Goal: Information Seeking & Learning: Learn about a topic

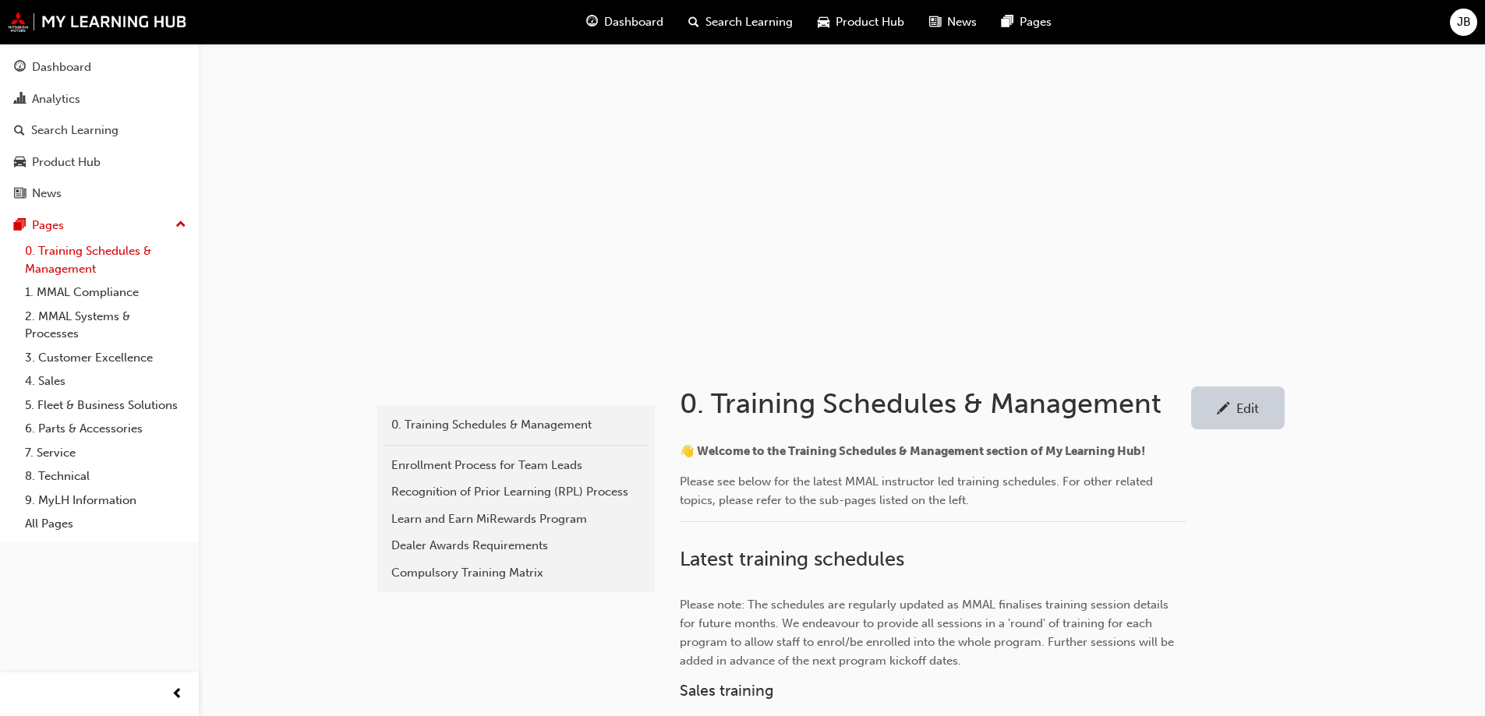
click at [83, 247] on link "0. Training Schedules & Management" at bounding box center [106, 259] width 174 height 41
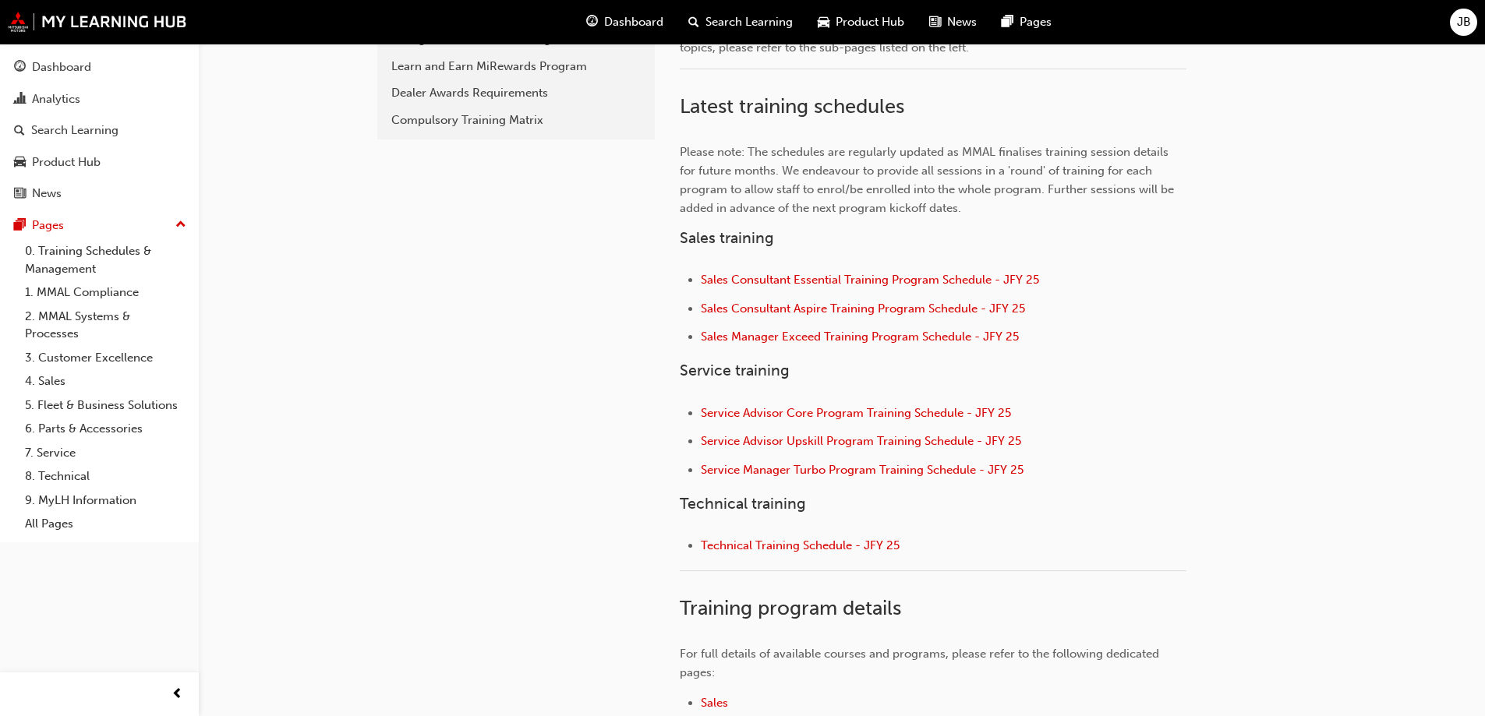
scroll to position [468, 0]
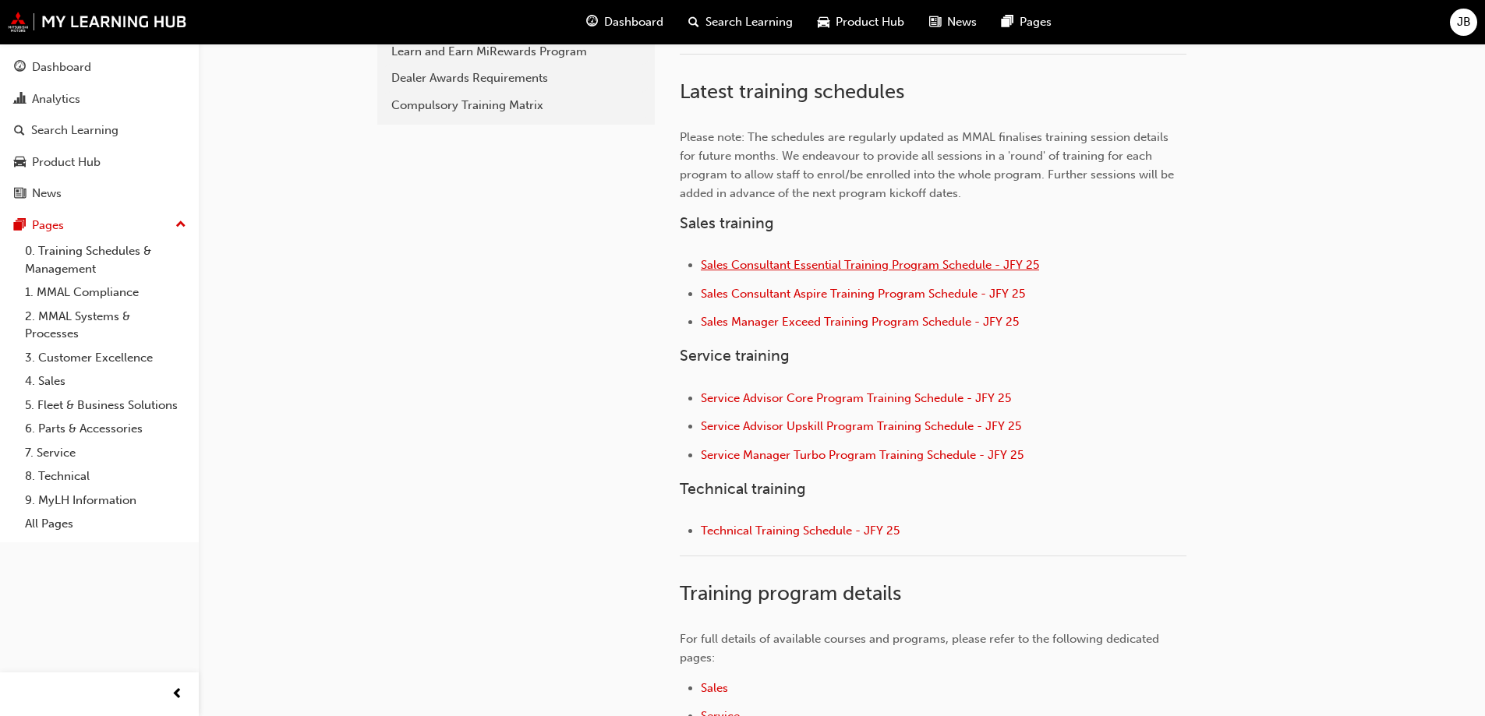
click at [784, 260] on span "Sales Consultant Essential Training Program Schedule - JFY 25" at bounding box center [870, 265] width 338 height 14
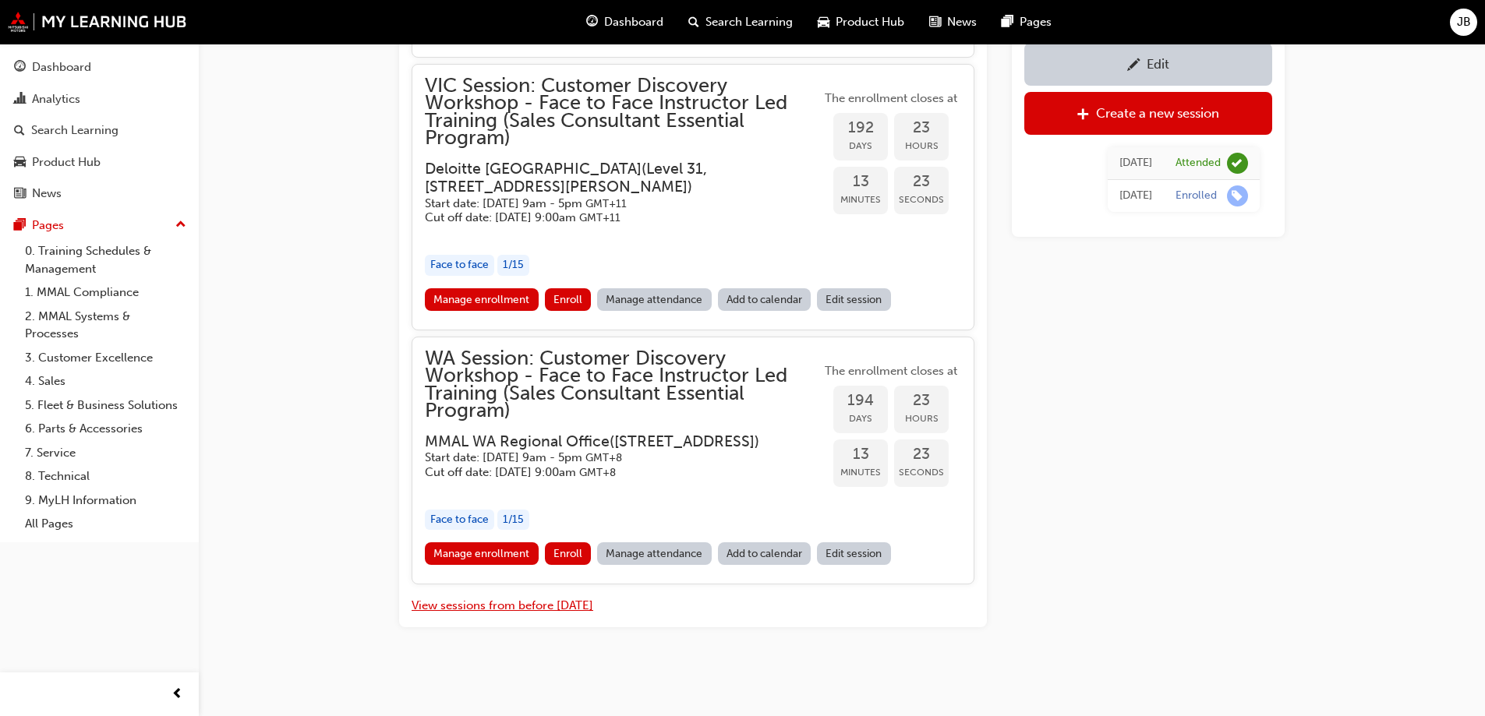
click at [517, 606] on button "View sessions from before [DATE]" at bounding box center [503, 606] width 182 height 18
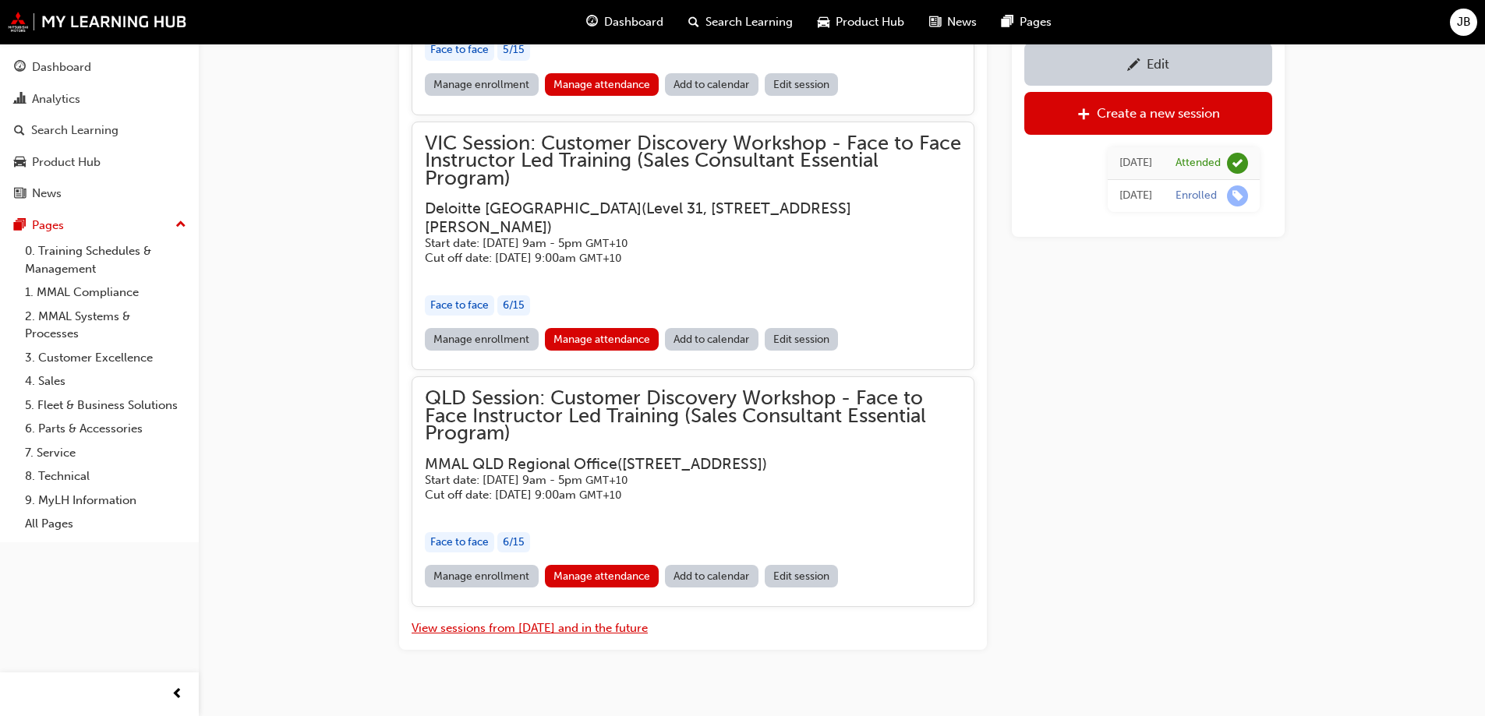
scroll to position [7199, 0]
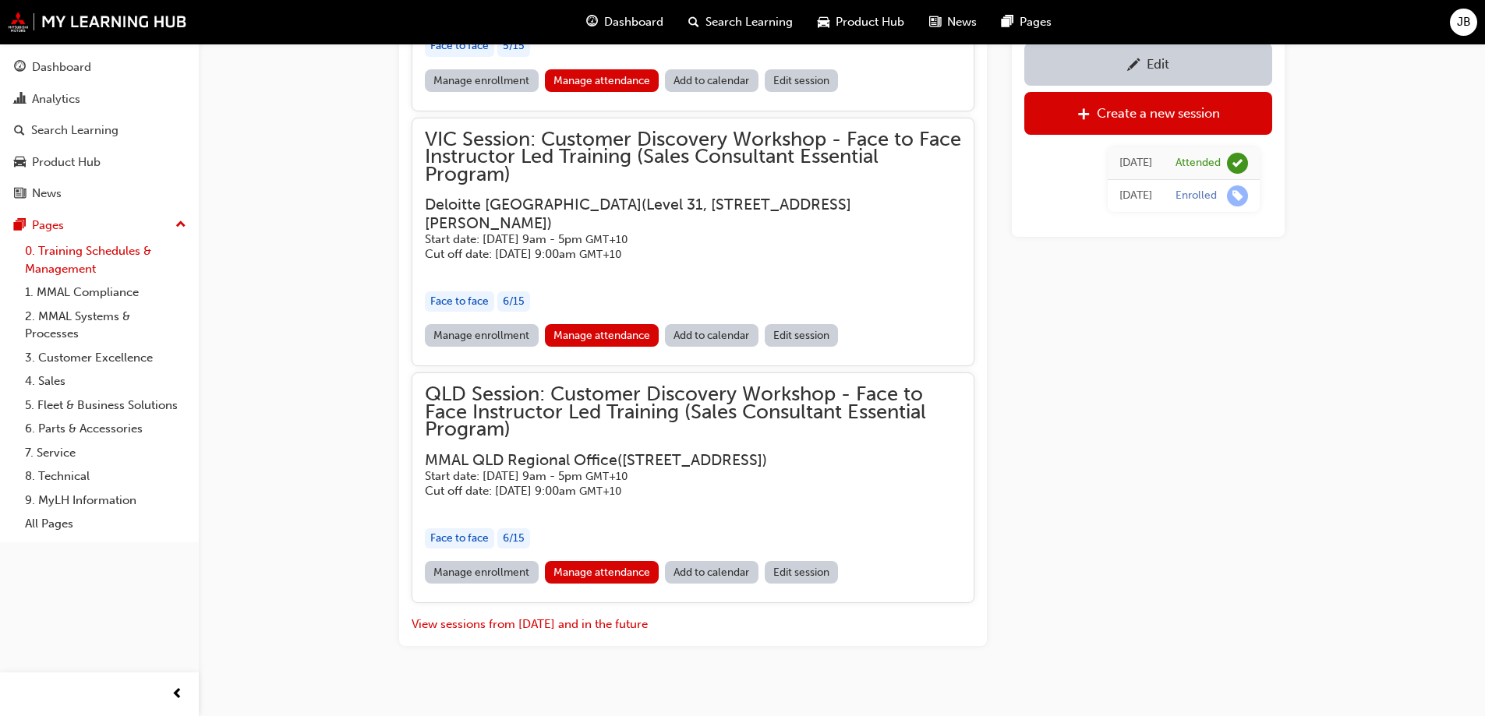
click at [83, 251] on link "0. Training Schedules & Management" at bounding box center [106, 259] width 174 height 41
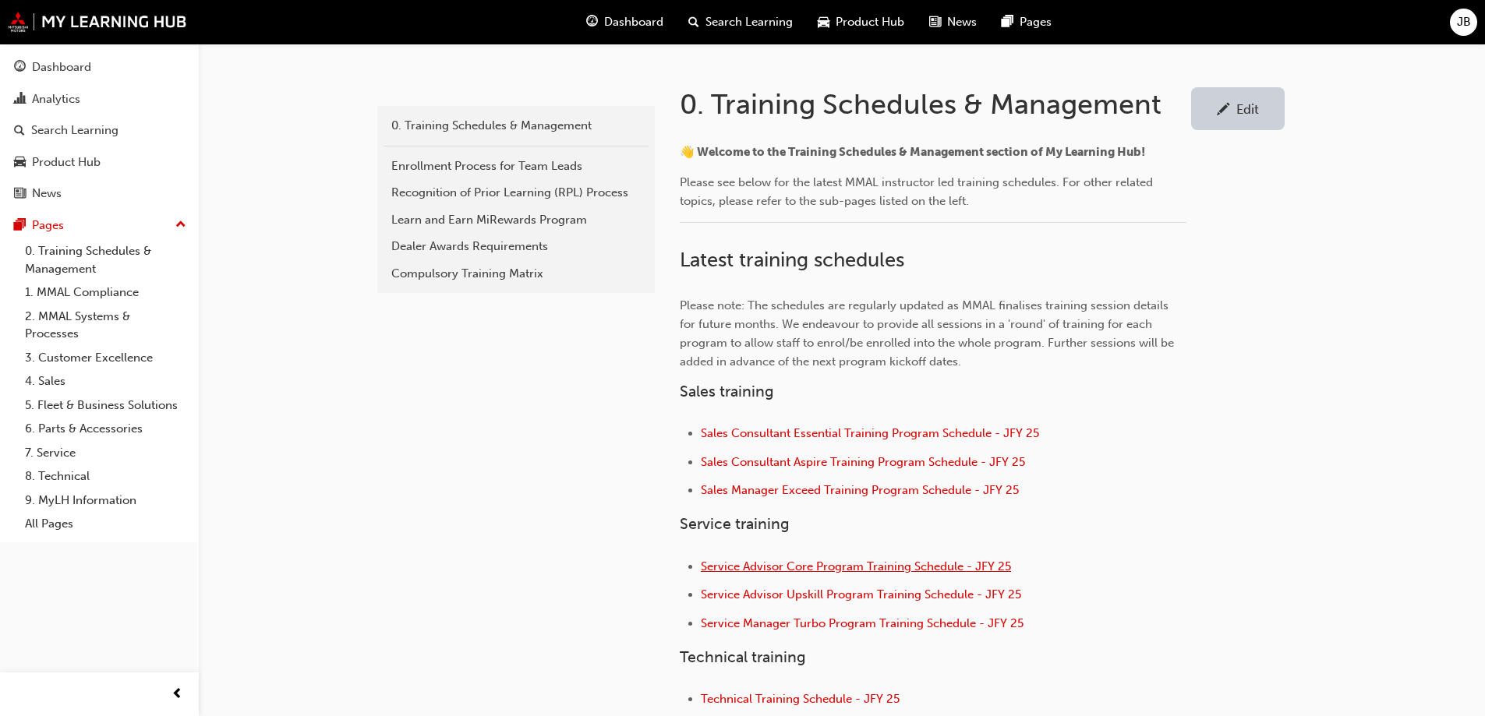
scroll to position [312, 0]
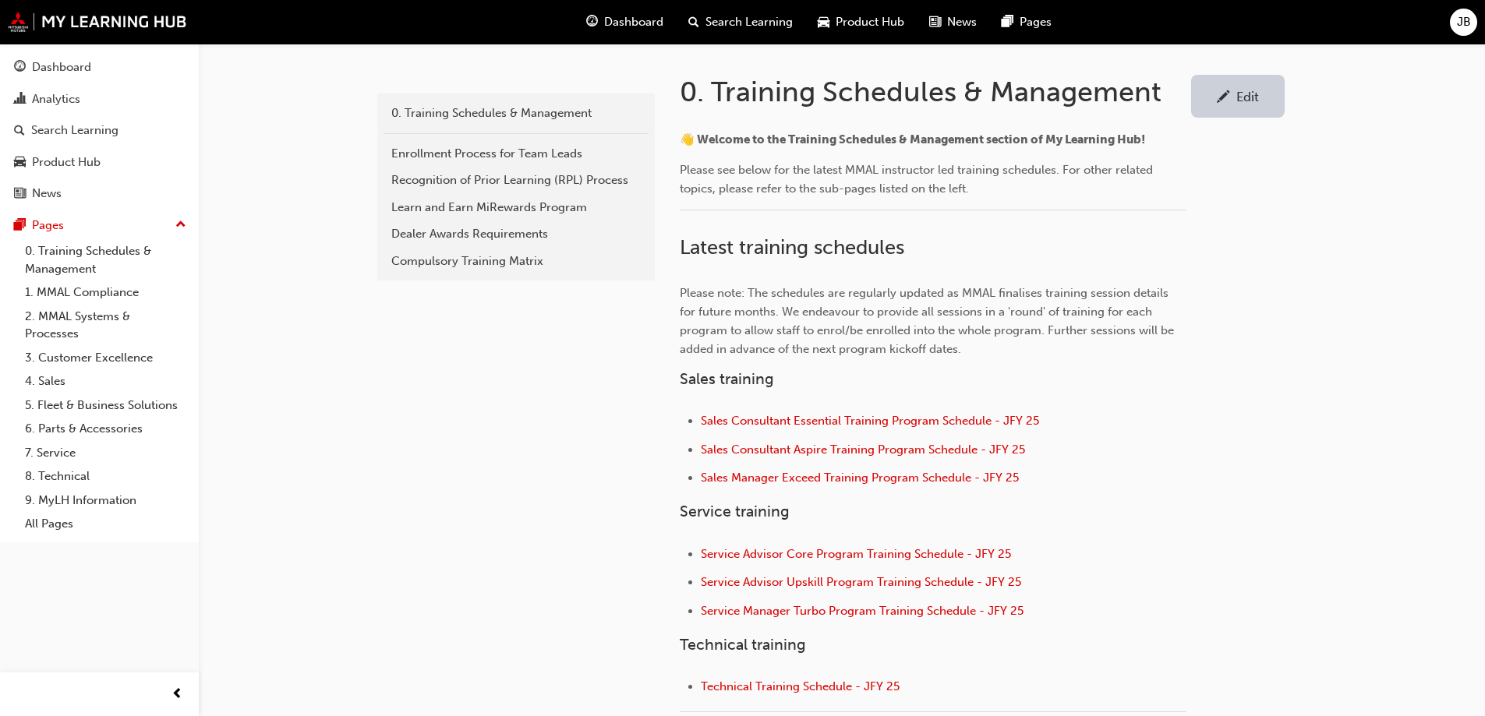
click at [788, 486] on li "Sales Manager Exceed Training Program Schedule - JFY 25" at bounding box center [944, 480] width 486 height 23
click at [788, 479] on span "Sales Manager Exceed Training Program Schedule - JFY 25" at bounding box center [860, 478] width 318 height 14
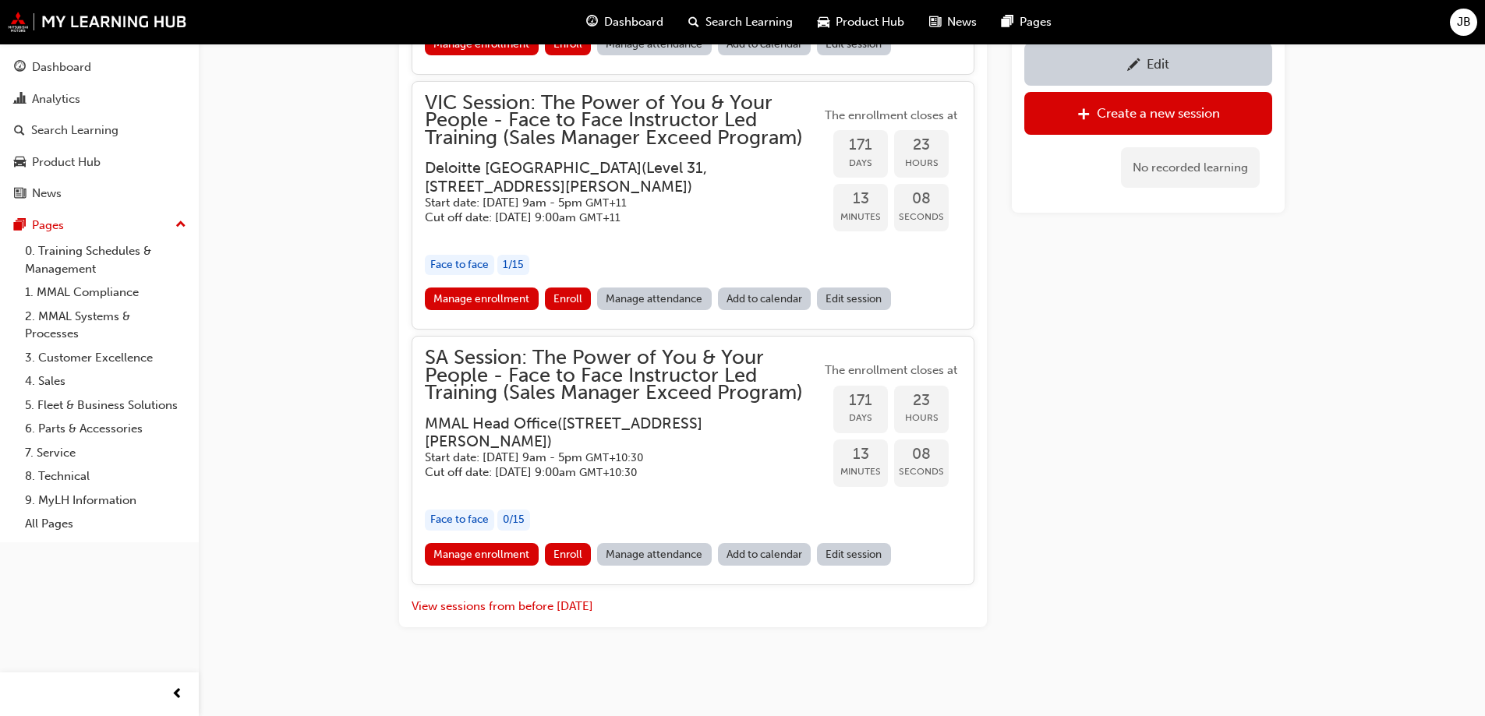
scroll to position [2064, 0]
click at [521, 610] on button "View sessions from before [DATE]" at bounding box center [503, 607] width 182 height 18
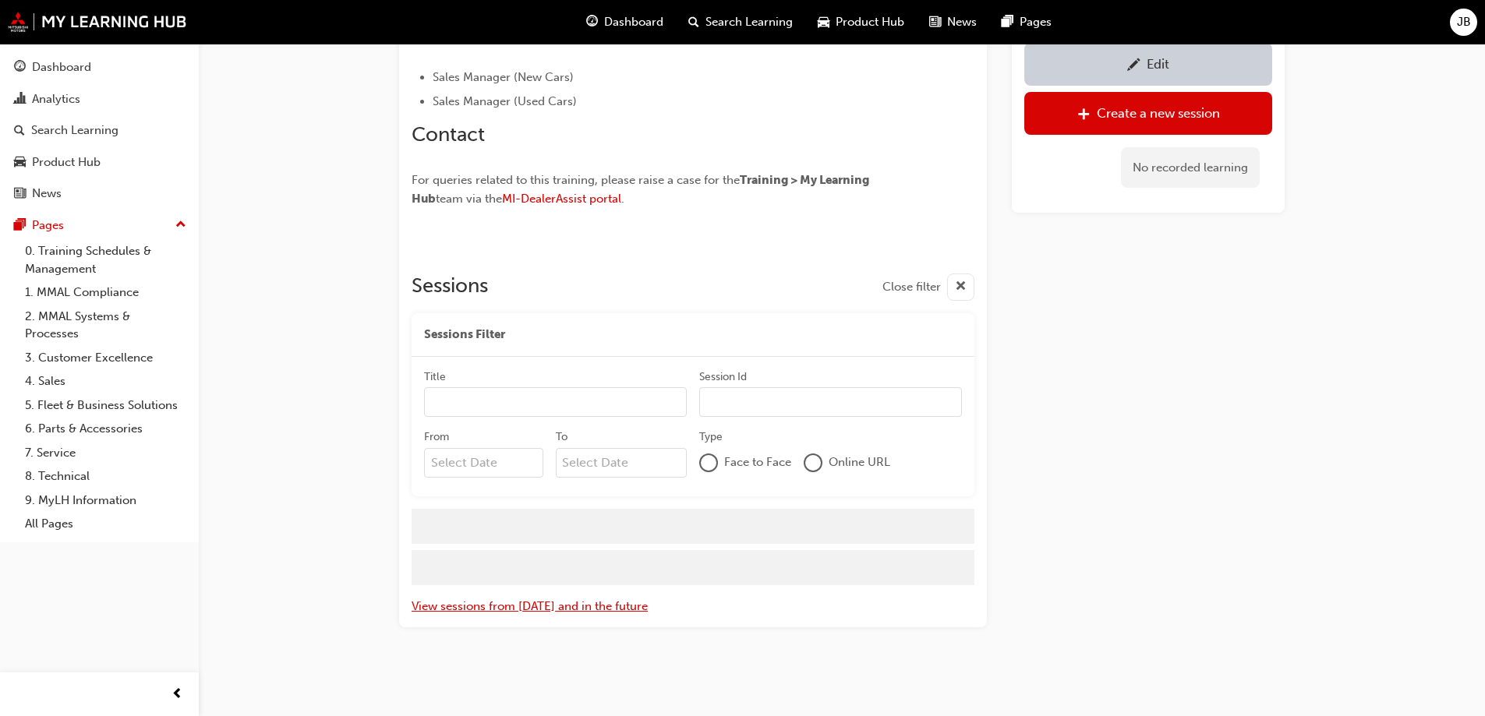
scroll to position [3145, 0]
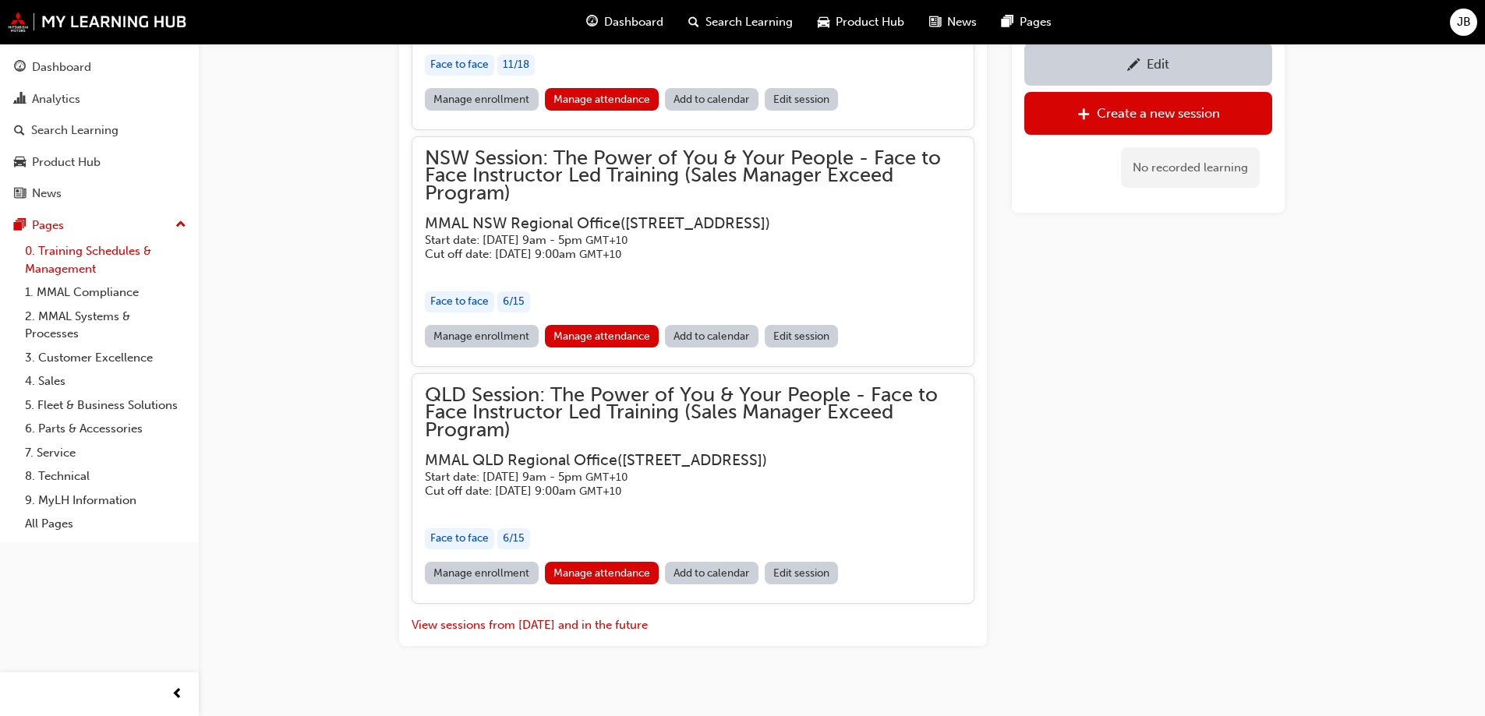
click at [56, 250] on link "0. Training Schedules & Management" at bounding box center [106, 259] width 174 height 41
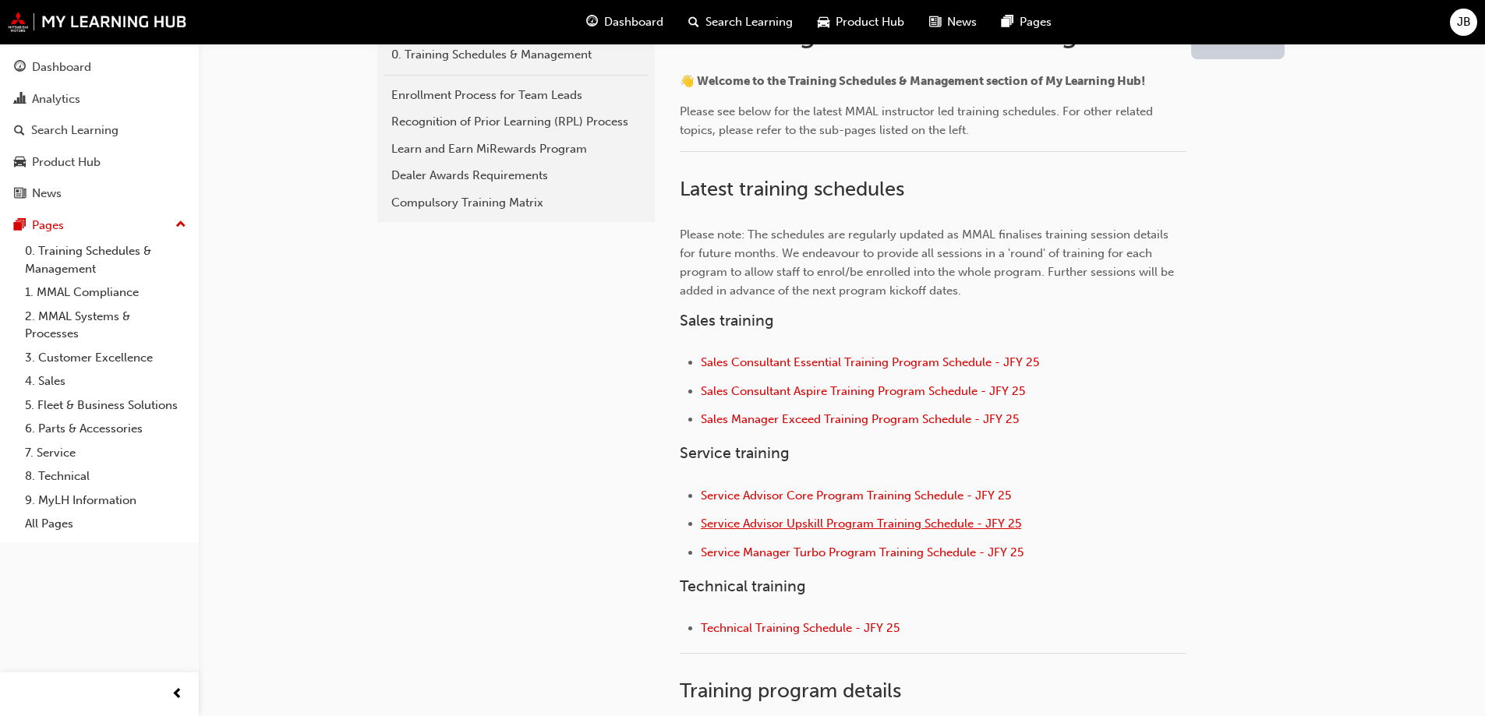
scroll to position [390, 0]
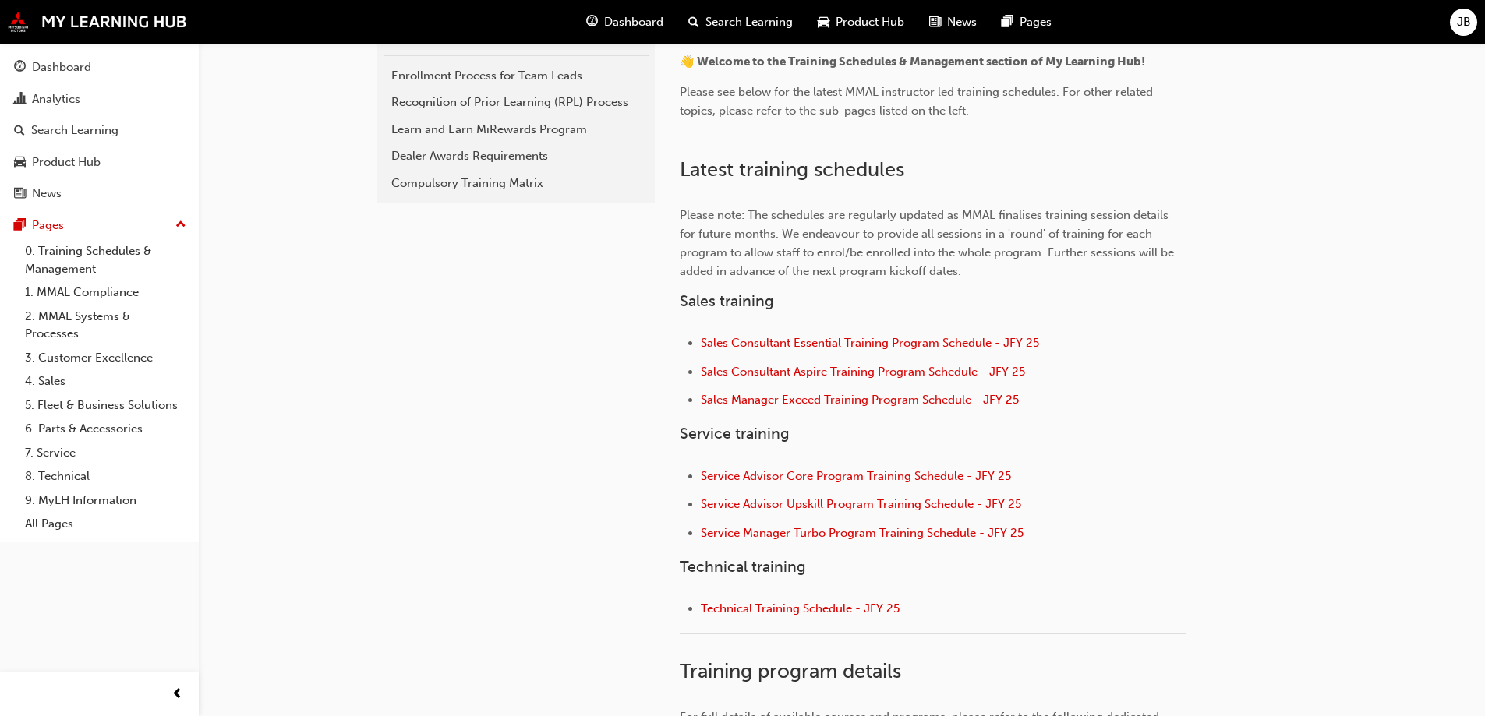
click at [749, 469] on span "Service Advisor Core Program Training Schedule - JFY 25" at bounding box center [856, 476] width 310 height 14
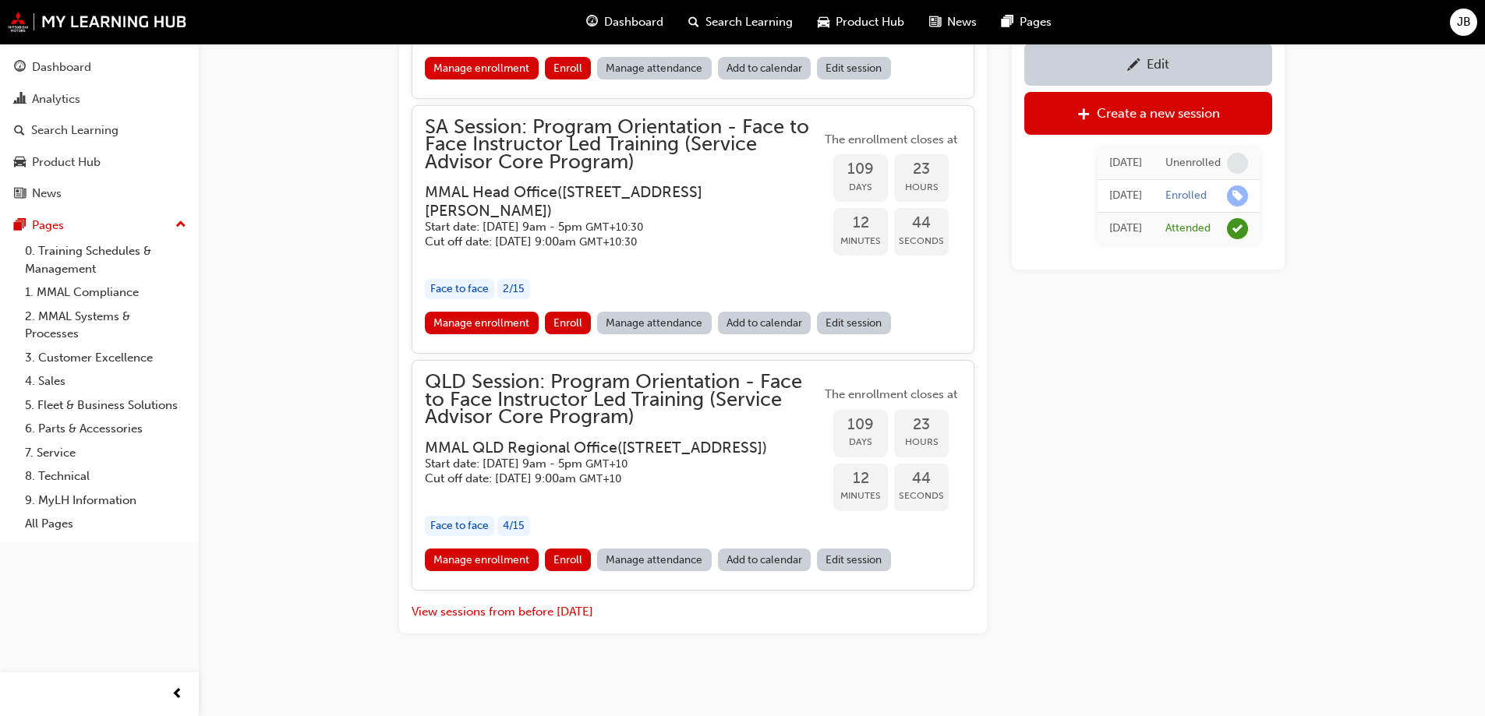
scroll to position [2216, 0]
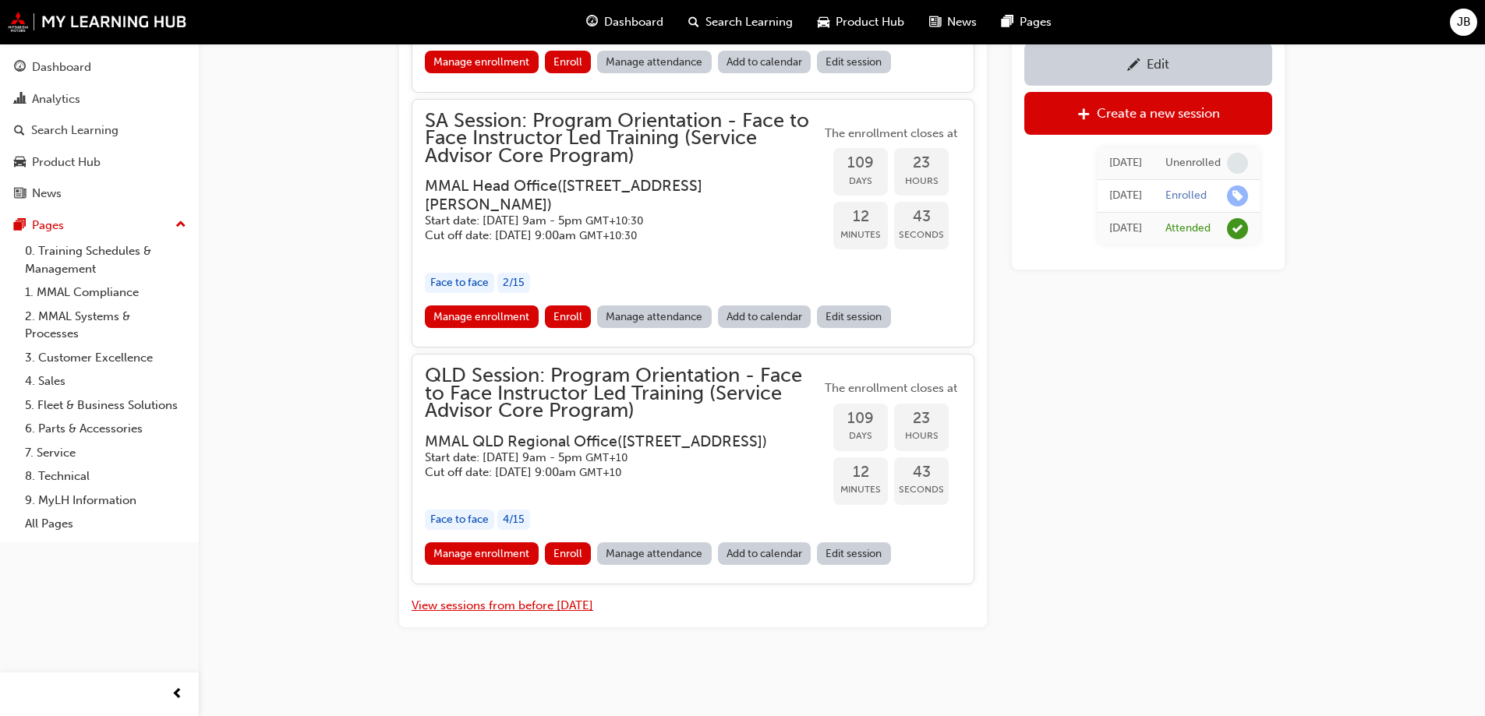
click at [541, 610] on button "View sessions from before [DATE]" at bounding box center [503, 606] width 182 height 18
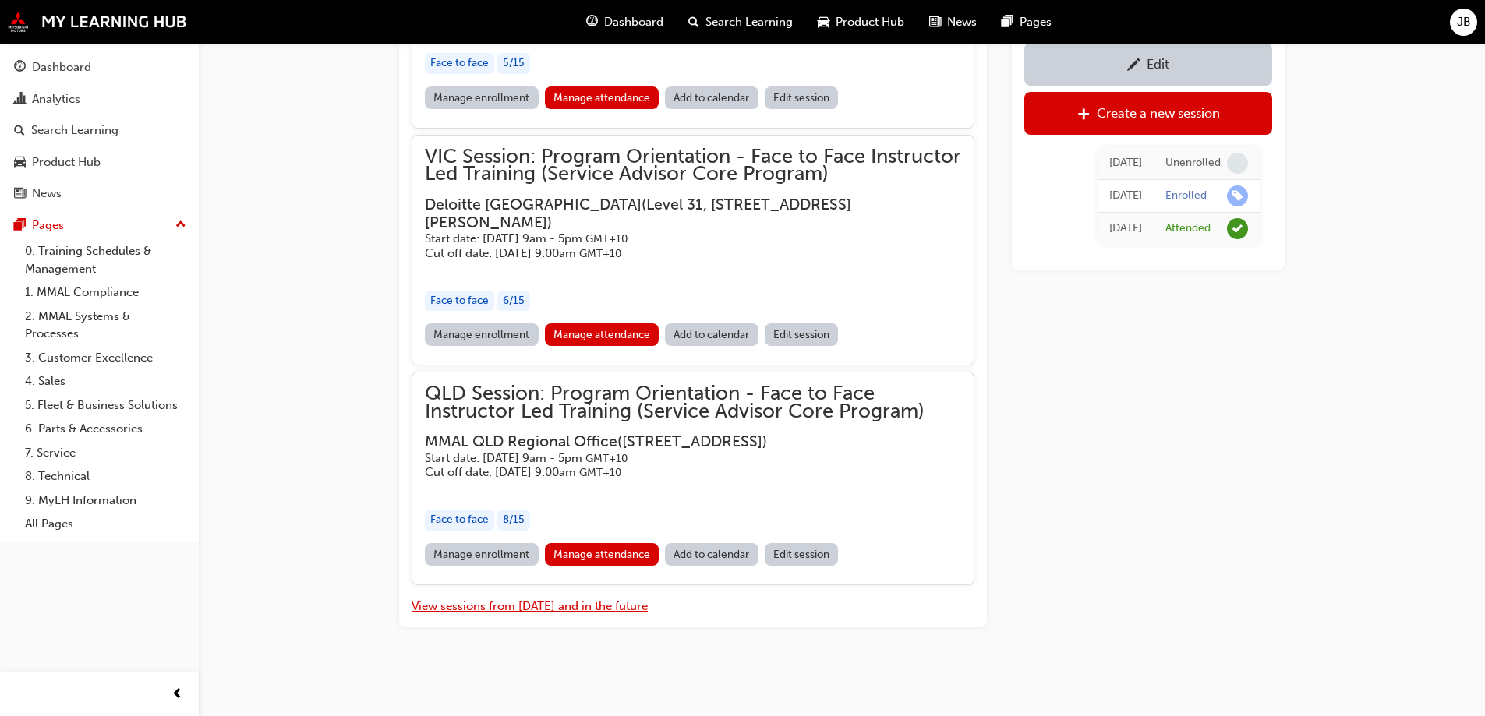
scroll to position [9228, 0]
click at [83, 254] on link "0. Training Schedules & Management" at bounding box center [106, 259] width 174 height 41
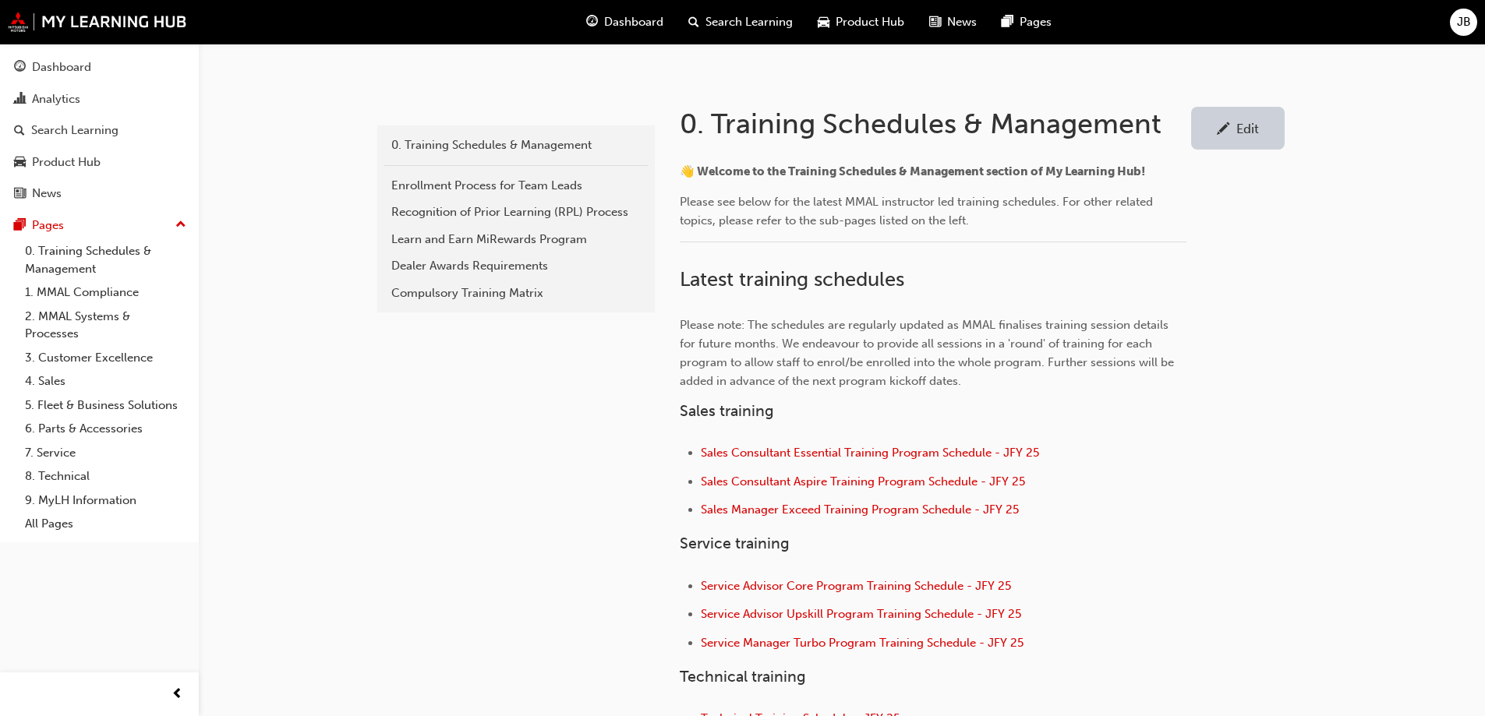
scroll to position [312, 0]
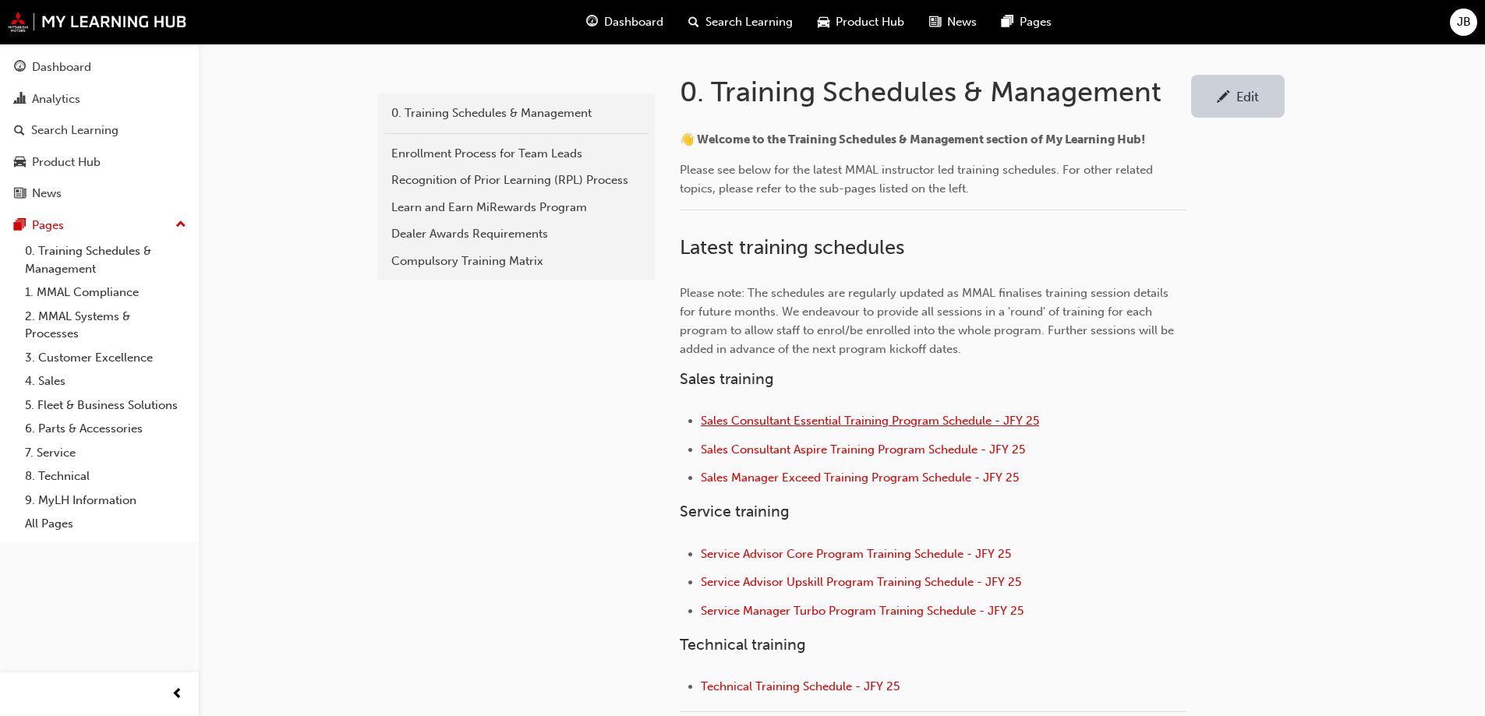
click at [801, 416] on span "Sales Consultant Essential Training Program Schedule - JFY 25" at bounding box center [870, 421] width 338 height 14
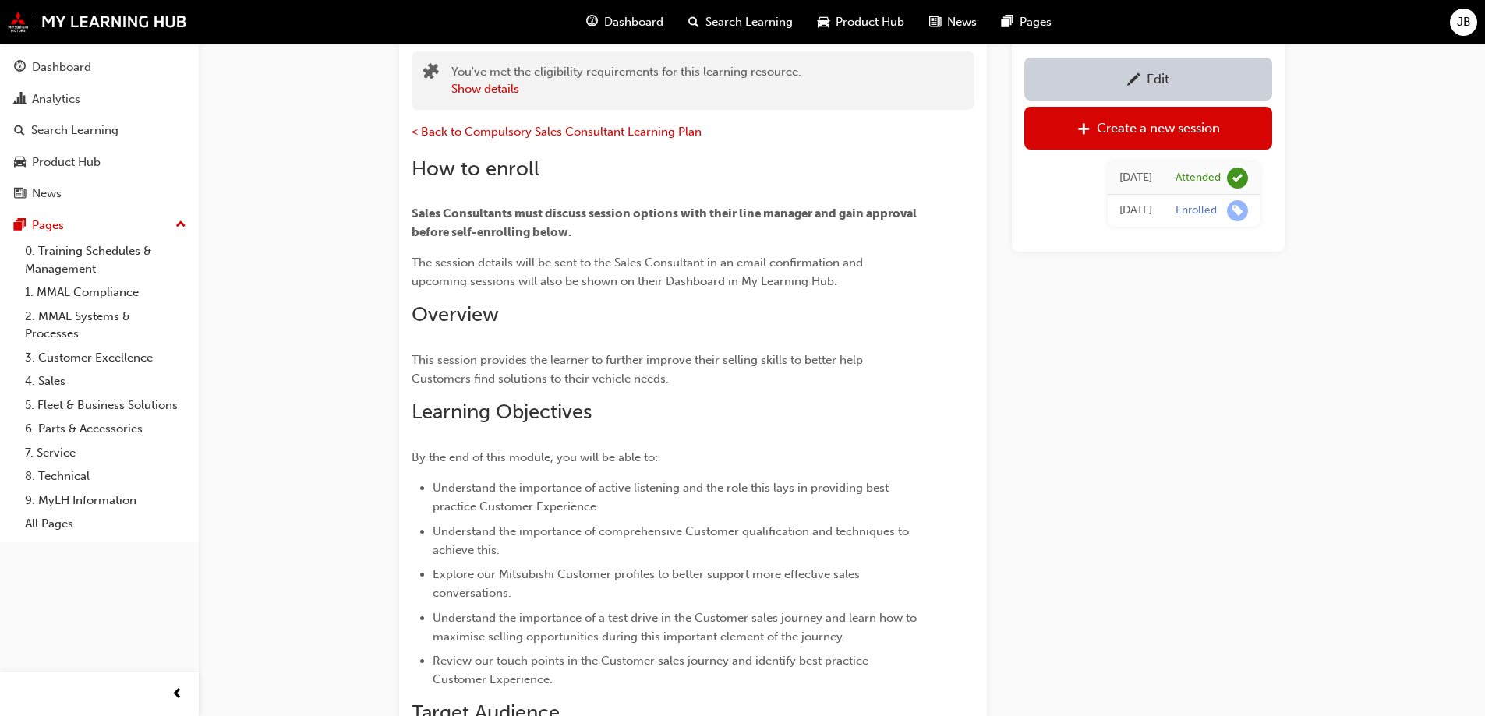
scroll to position [52, 0]
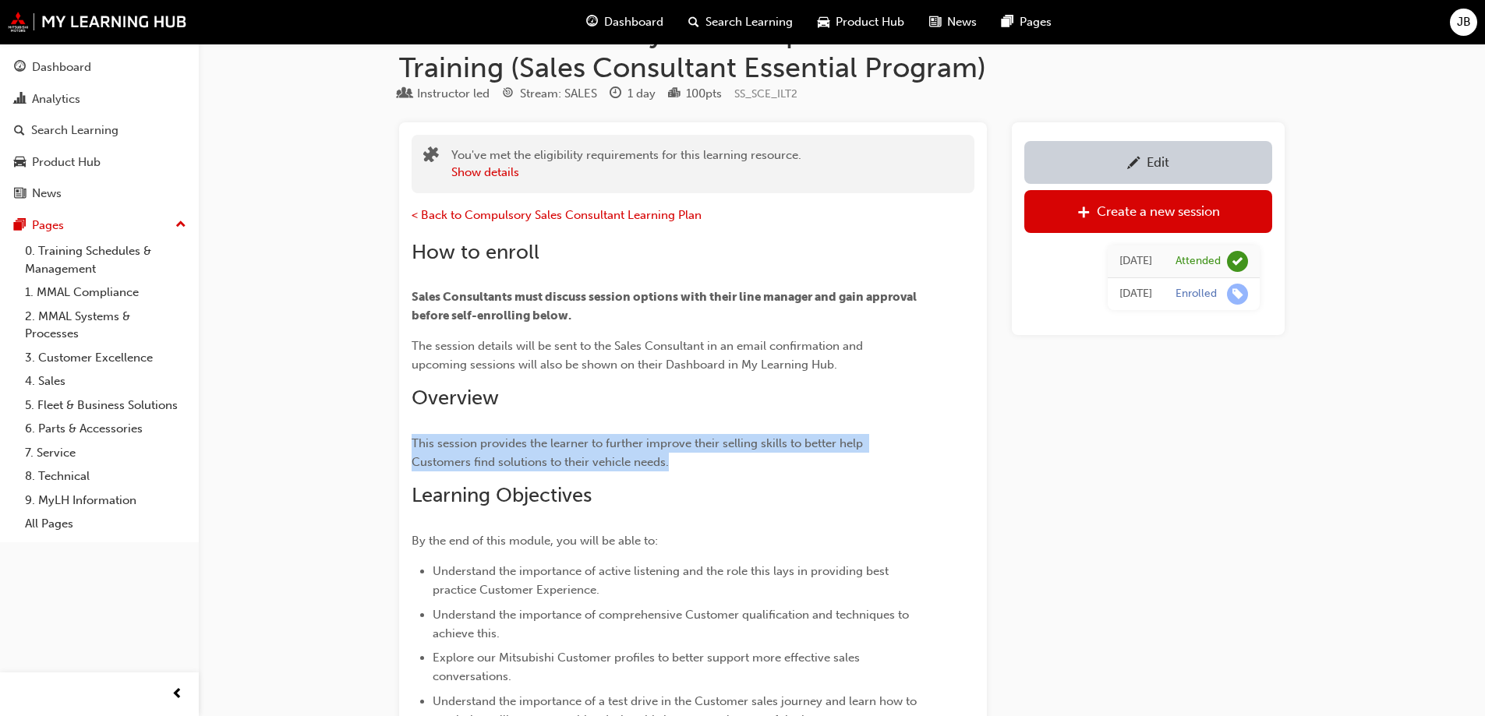
drag, startPoint x: 412, startPoint y: 440, endPoint x: 726, endPoint y: 455, distance: 313.8
click at [726, 455] on p "This session provides the learner to further improve their selling skills to be…" at bounding box center [665, 452] width 507 height 37
copy span "This session provides the learner to further improve their selling skills to be…"
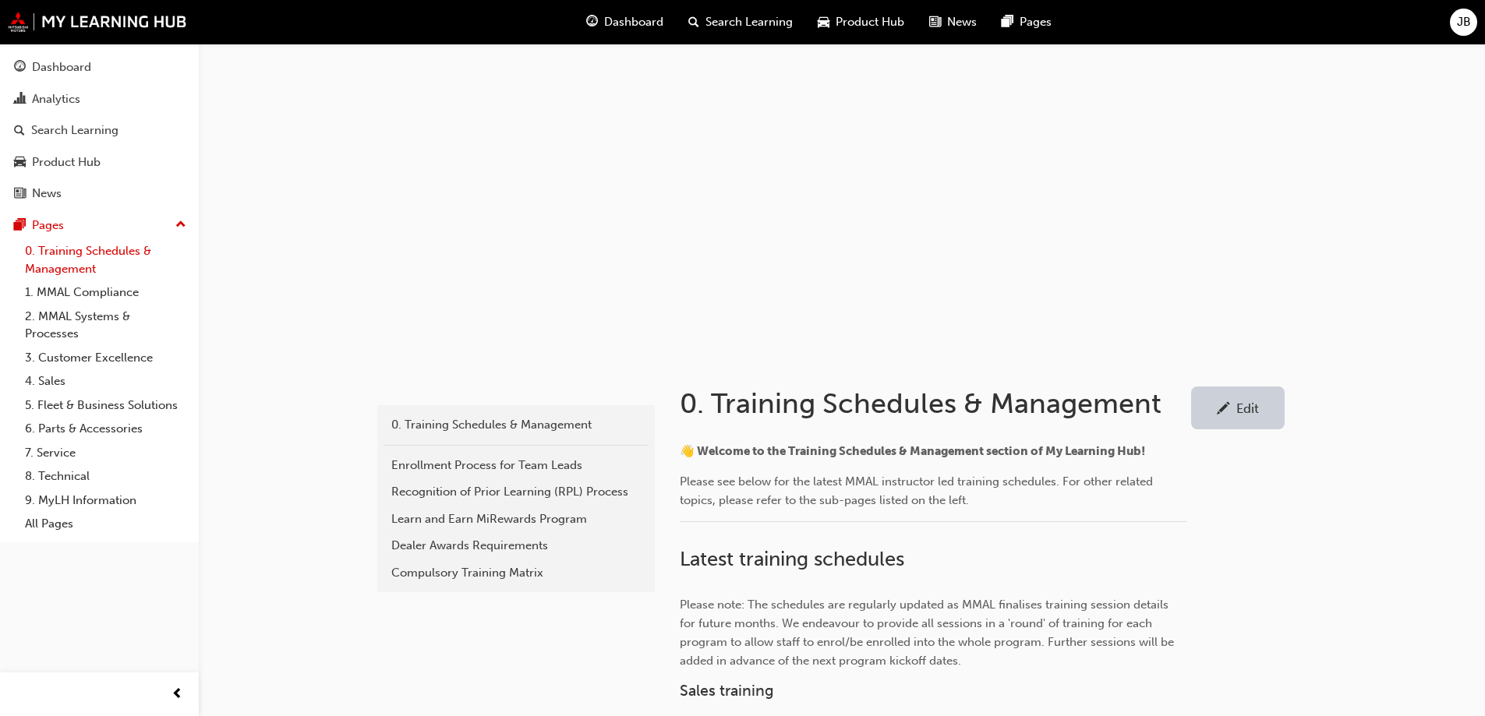
click at [63, 254] on link "0. Training Schedules & Management" at bounding box center [106, 259] width 174 height 41
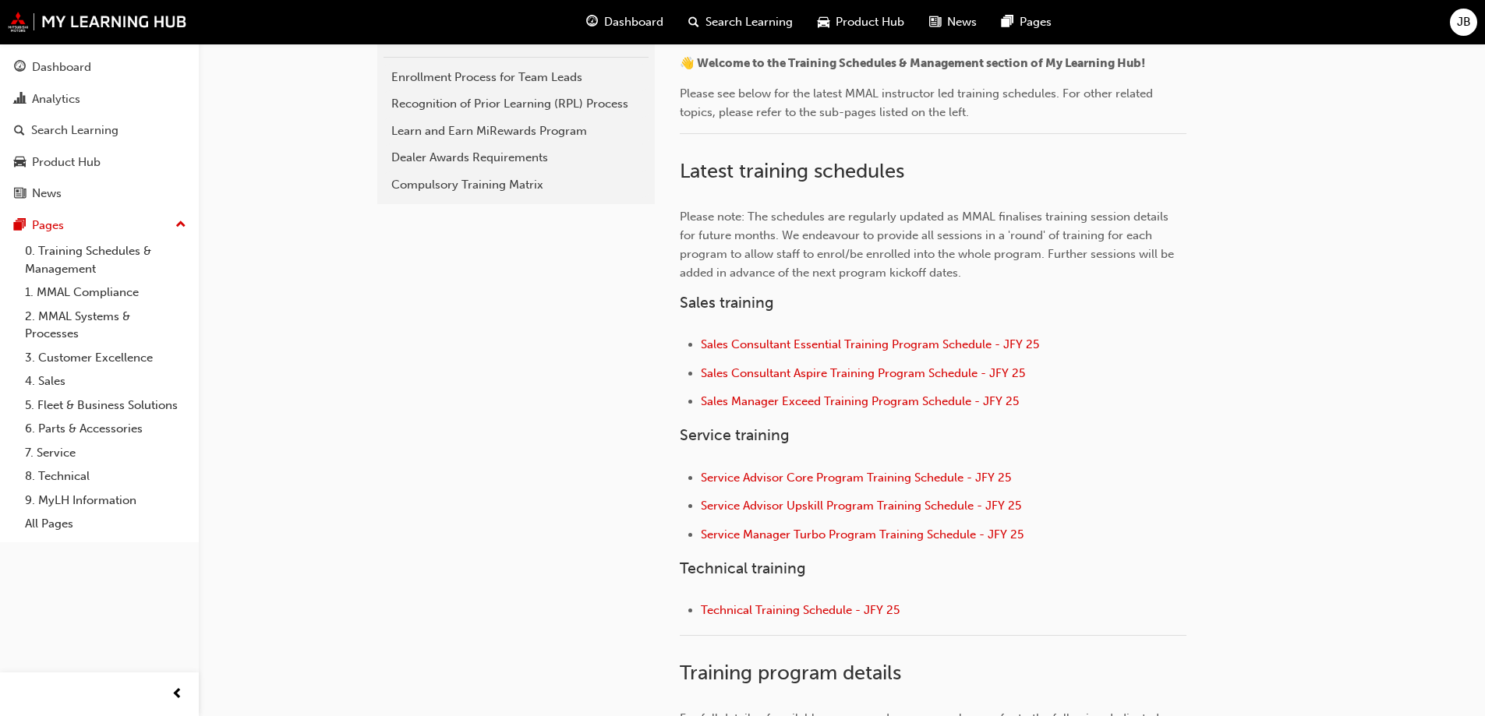
scroll to position [390, 0]
click at [809, 401] on span "Sales Manager Exceed Training Program Schedule - JFY 25" at bounding box center [860, 400] width 318 height 14
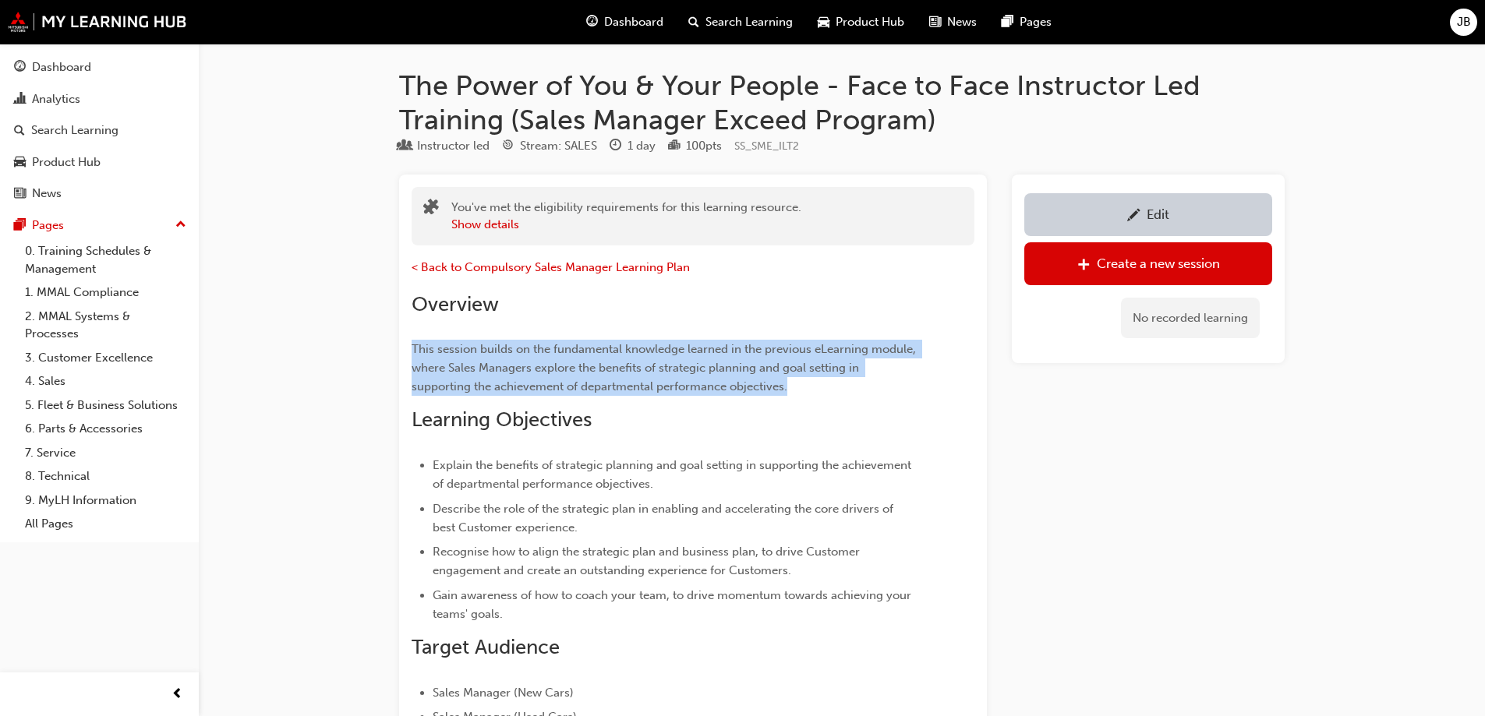
drag, startPoint x: 412, startPoint y: 348, endPoint x: 887, endPoint y: 380, distance: 475.9
click at [887, 380] on p "This session builds on the fundamental knowledge learned in the previous eLearn…" at bounding box center [665, 368] width 507 height 56
copy span "This session builds on the fundamental knowledge learned in the previous eLearn…"
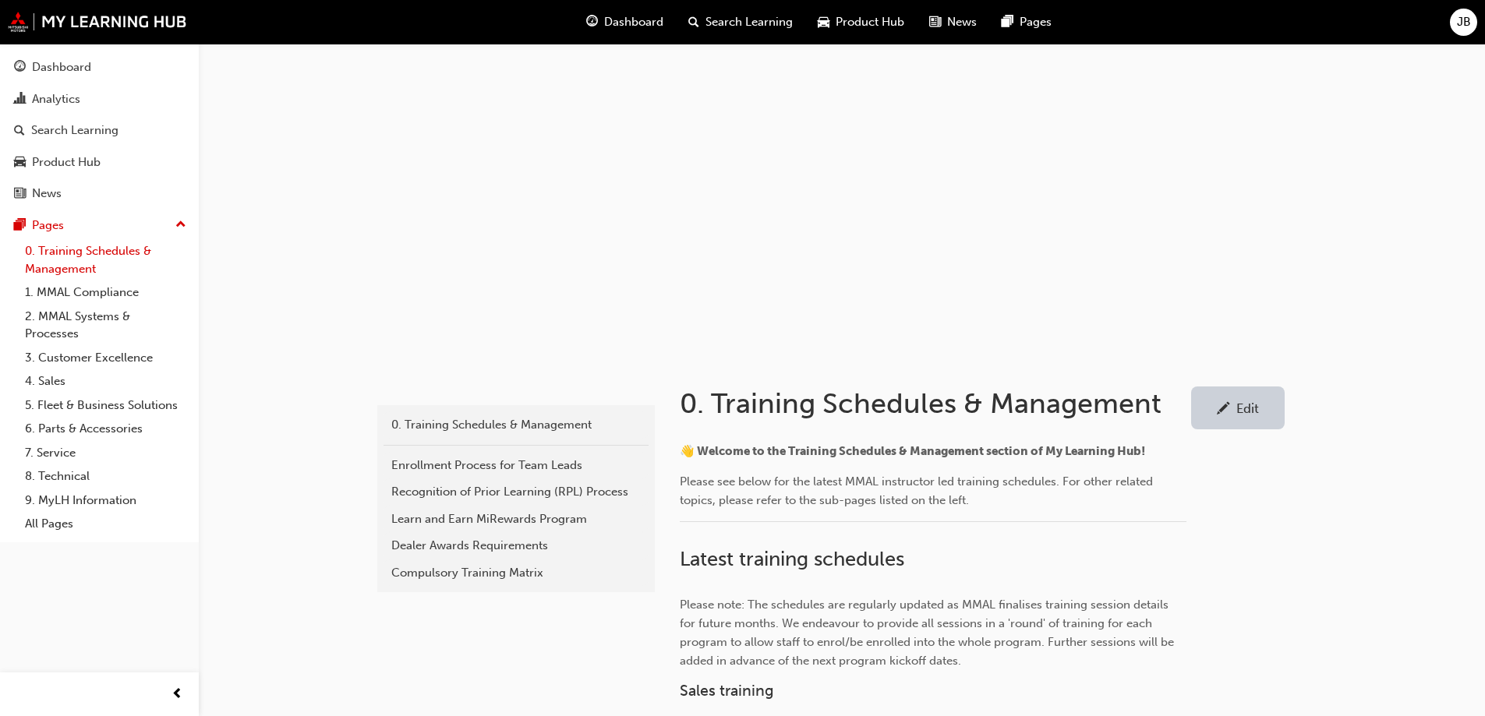
click at [76, 249] on link "0. Training Schedules & Management" at bounding box center [106, 259] width 174 height 41
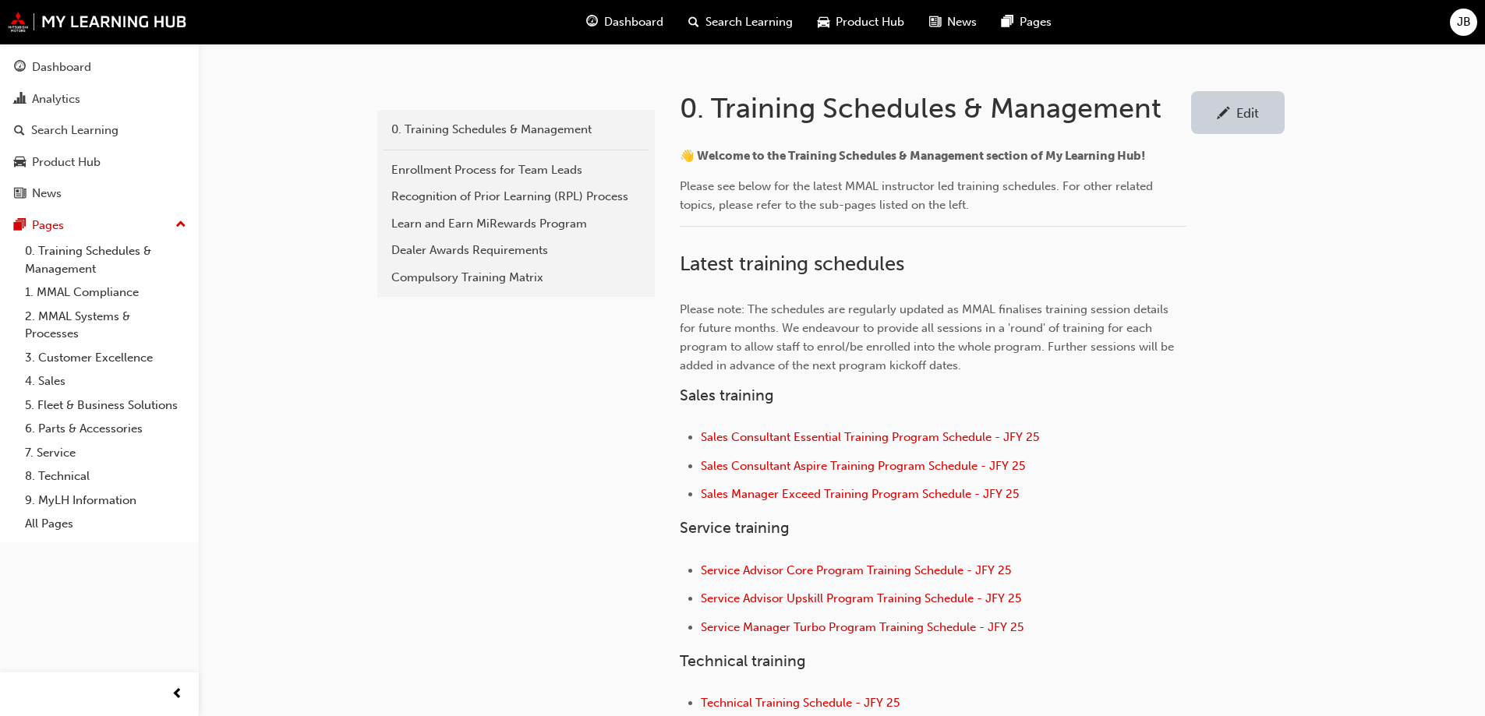
scroll to position [390, 0]
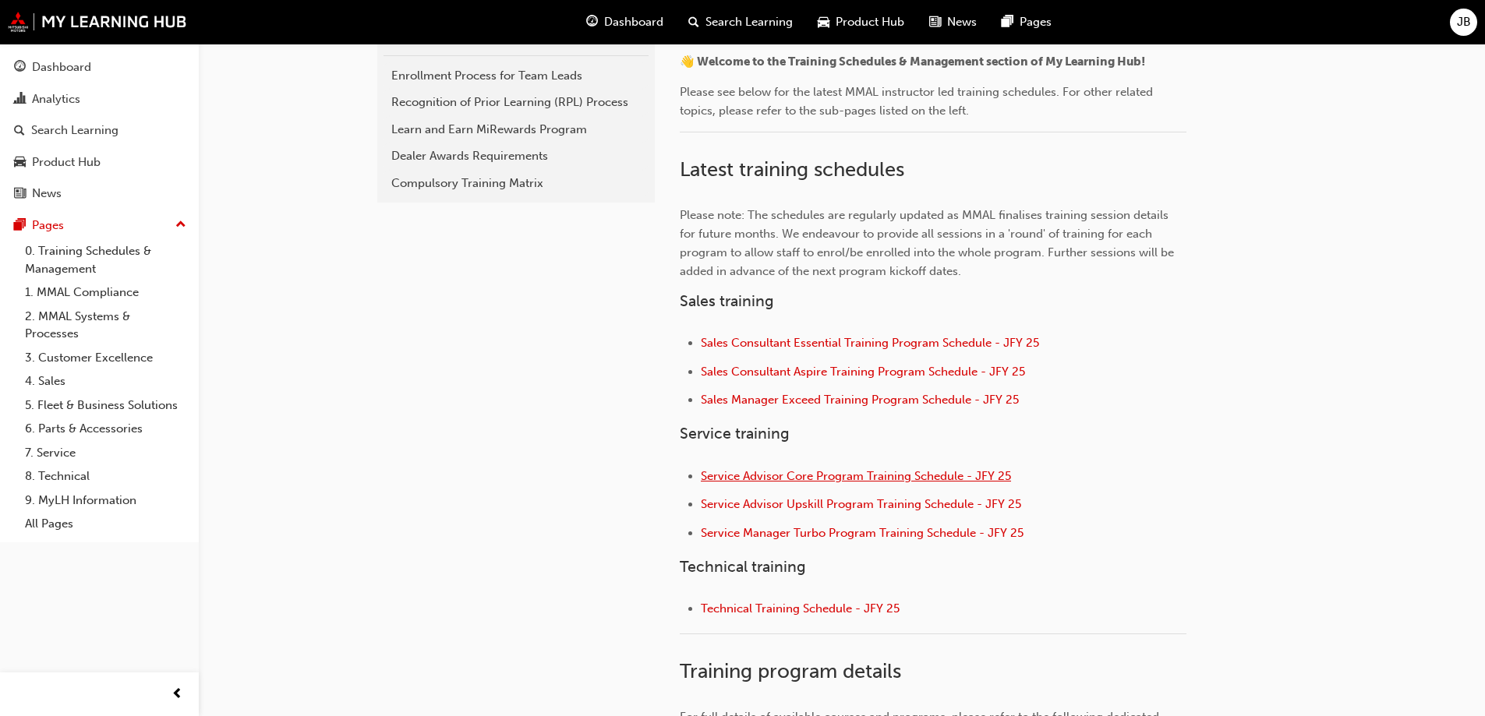
click at [811, 480] on span "Service Advisor Core Program Training Schedule - JFY 25" at bounding box center [856, 476] width 310 height 14
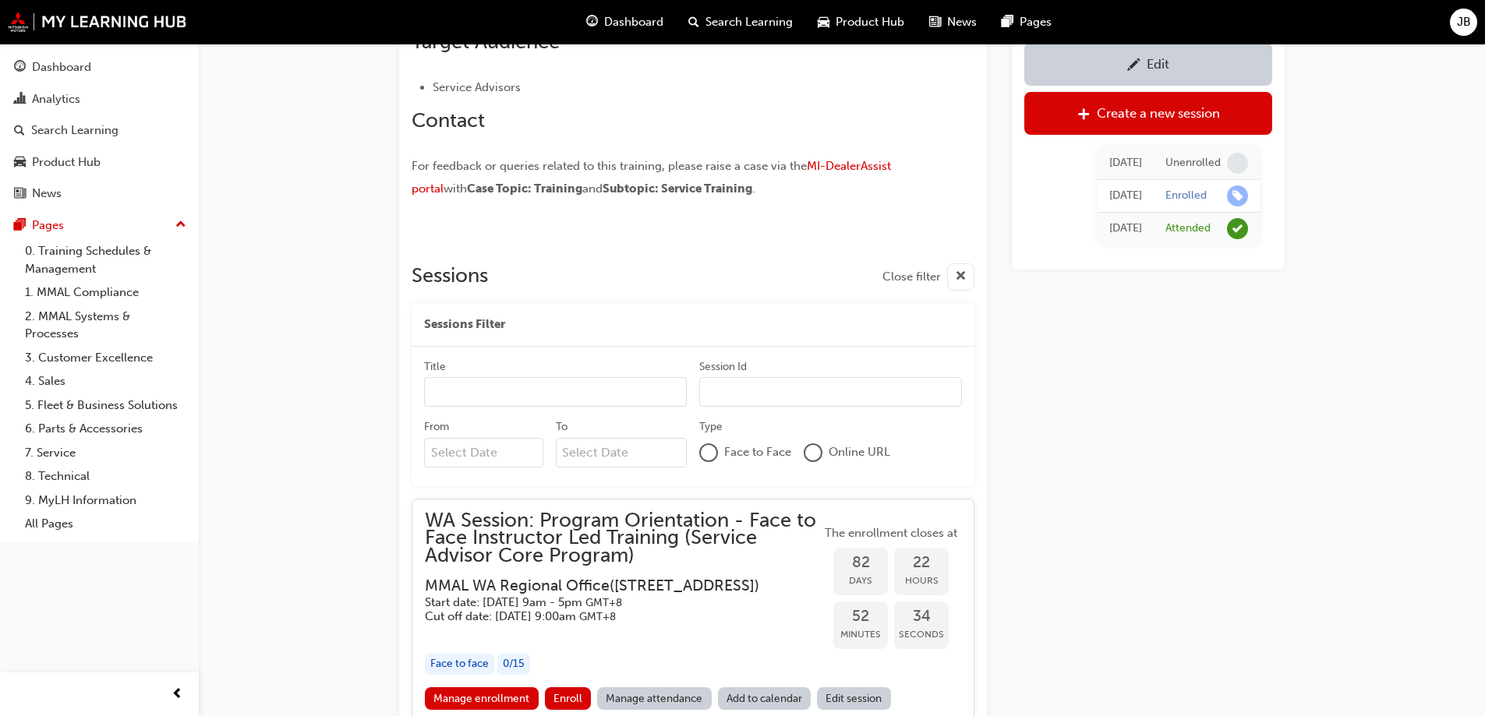
scroll to position [1330, 0]
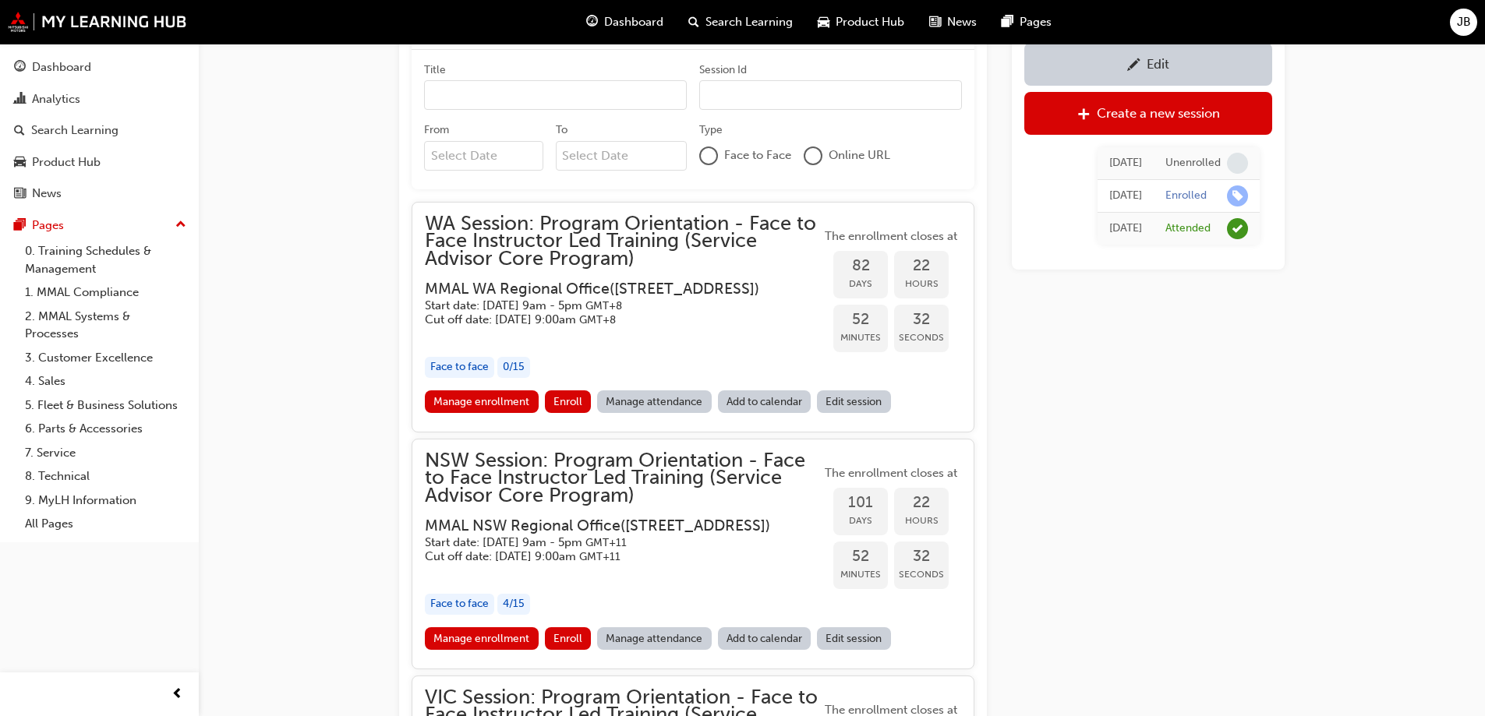
click at [533, 288] on h3 "MMAL WA Regional Office ( [STREET_ADDRESS] )" at bounding box center [610, 289] width 371 height 18
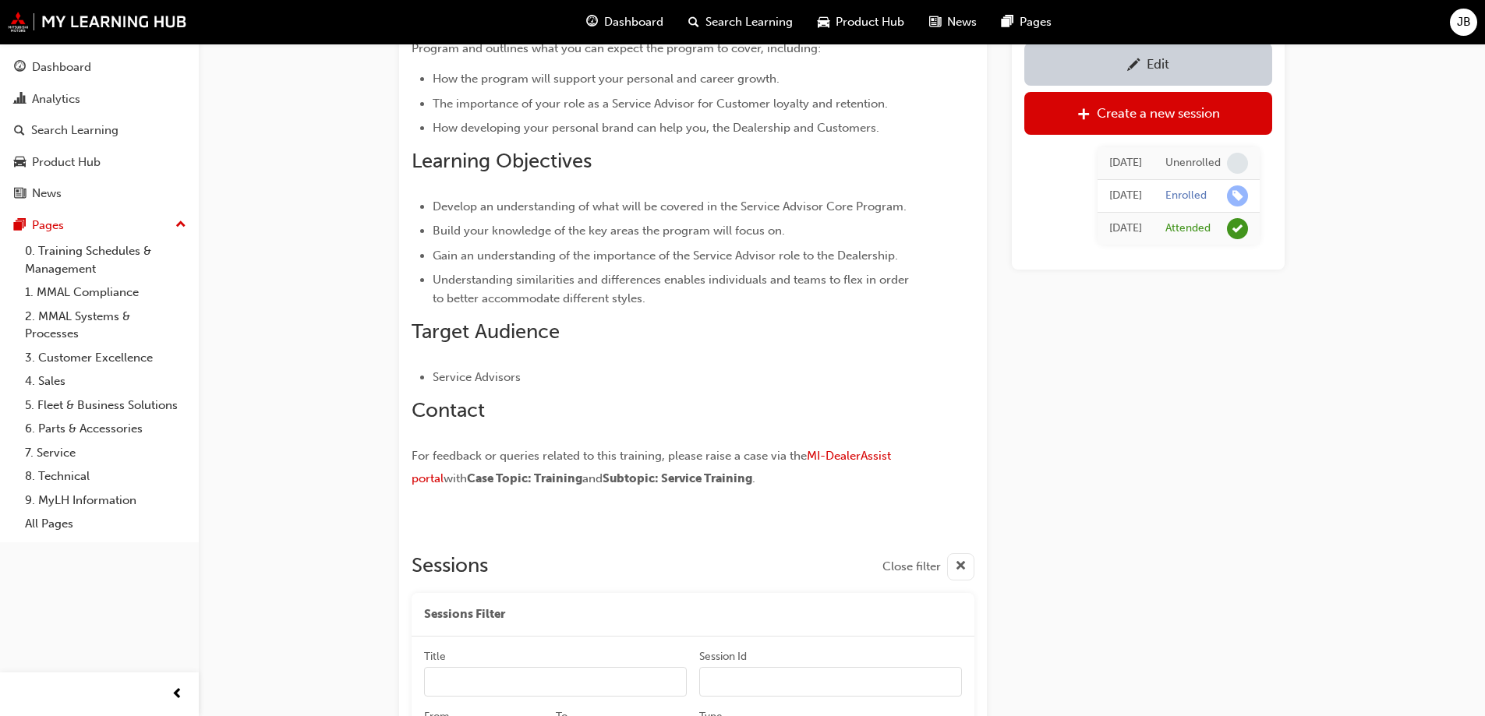
scroll to position [624, 0]
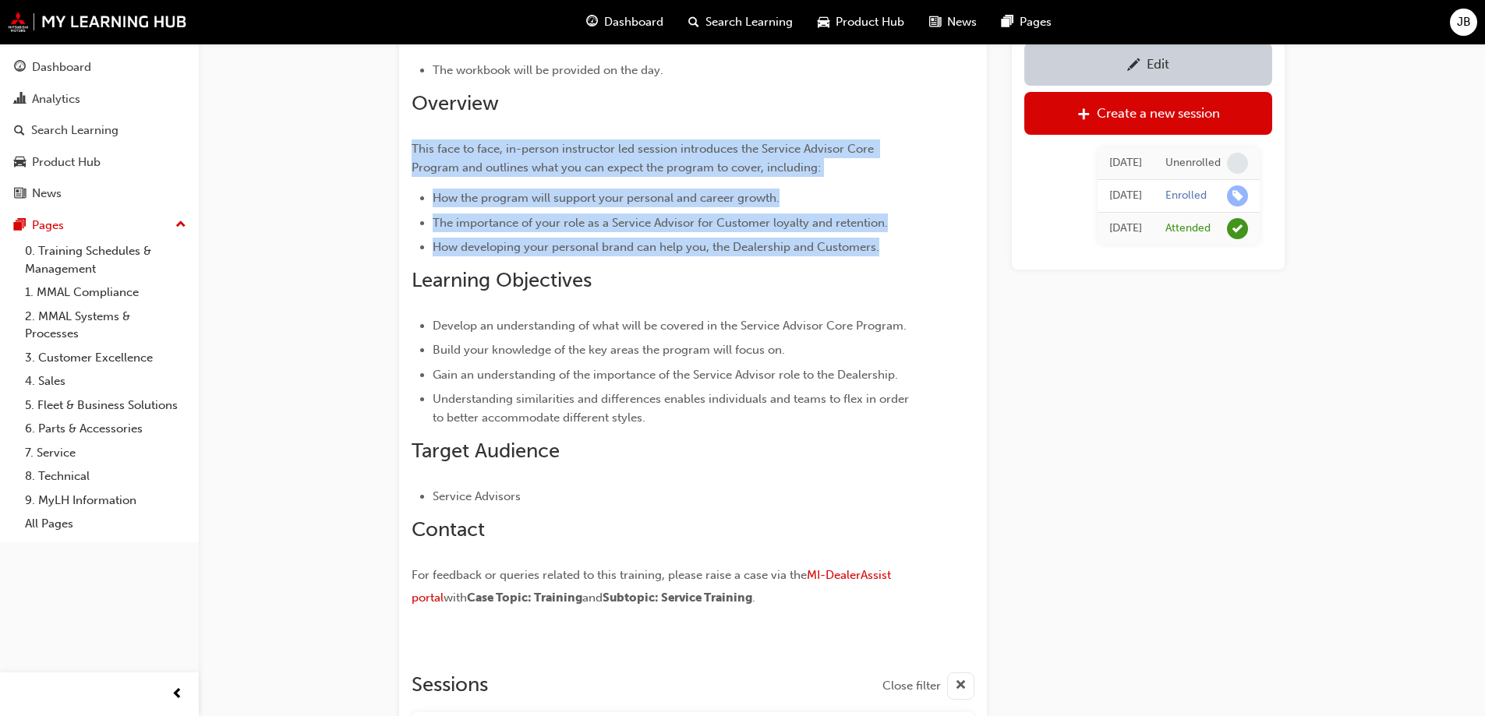
drag, startPoint x: 412, startPoint y: 145, endPoint x: 851, endPoint y: 224, distance: 446.7
click at [884, 244] on div "< Back to Compulsory Service Advisor learning plan How to enroll Team Leads (us…" at bounding box center [665, 94] width 507 height 1036
copy div "This face to face, in-person instructor led session introduces the Service Advi…"
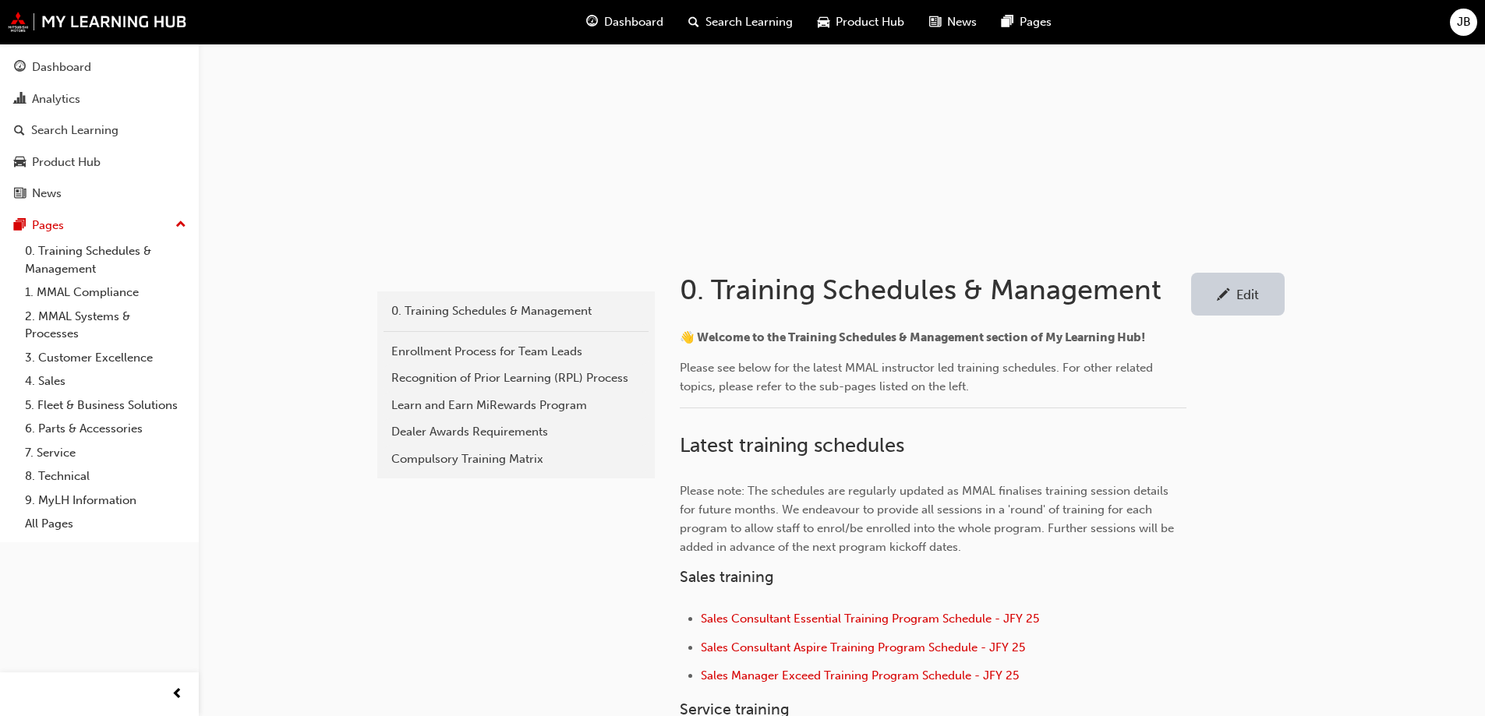
scroll to position [312, 0]
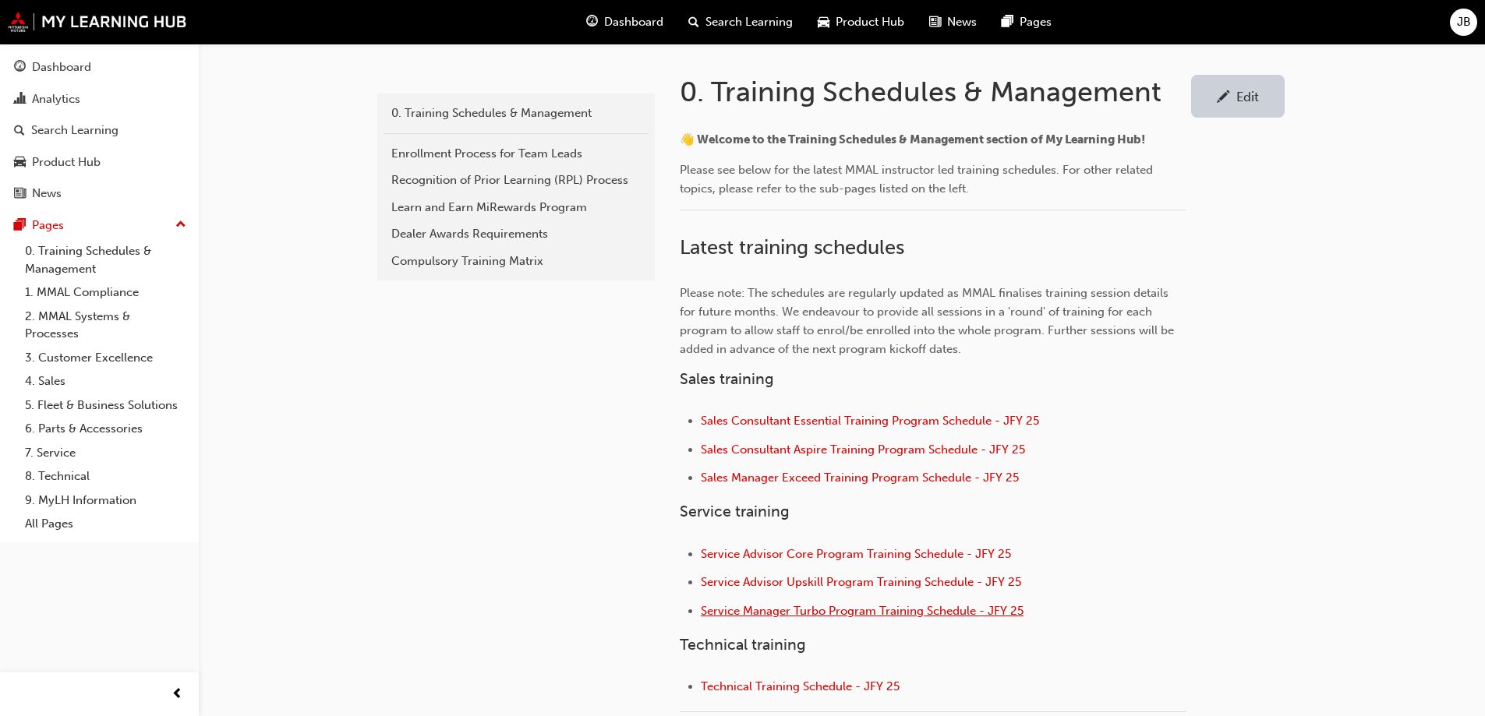
click at [772, 617] on span "Service Manager Turbo Program Training Schedule - JFY 25" at bounding box center [862, 611] width 323 height 14
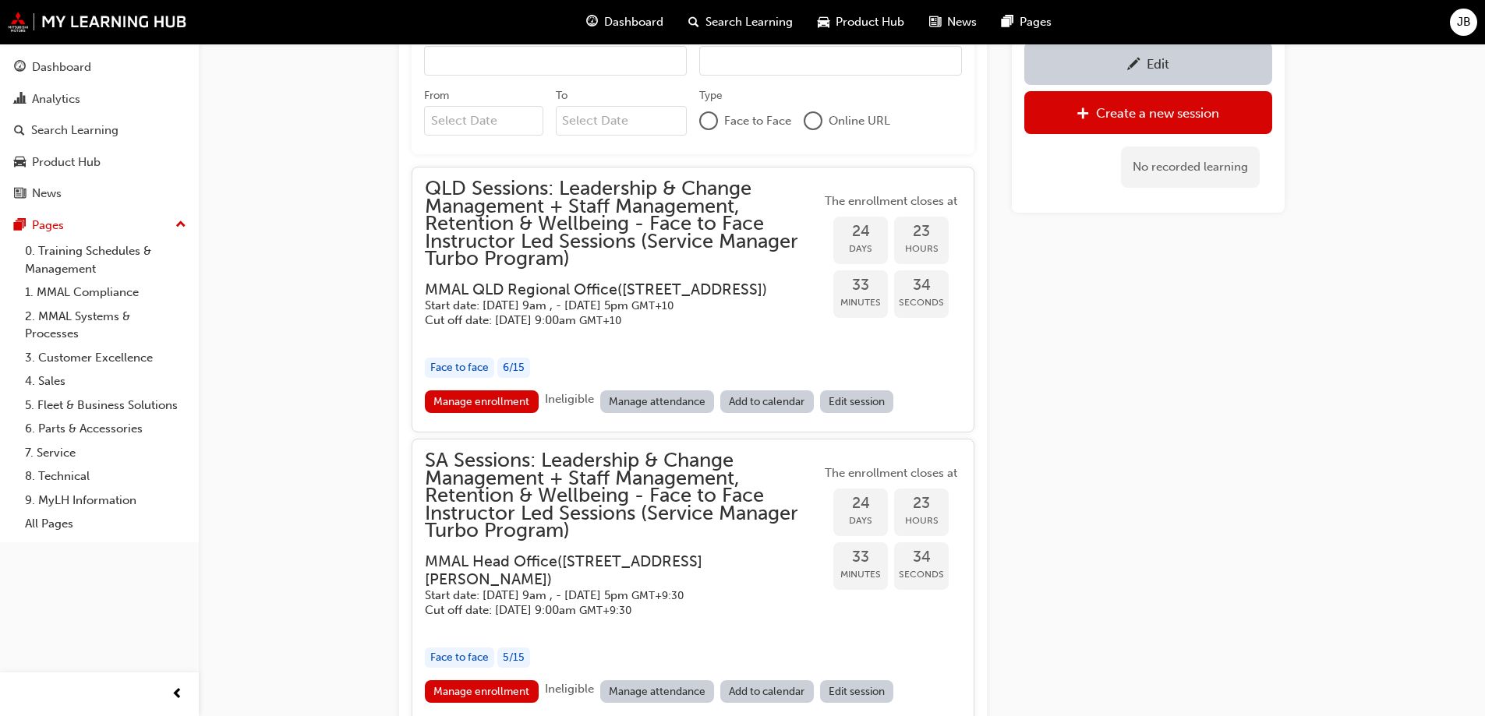
scroll to position [1829, 0]
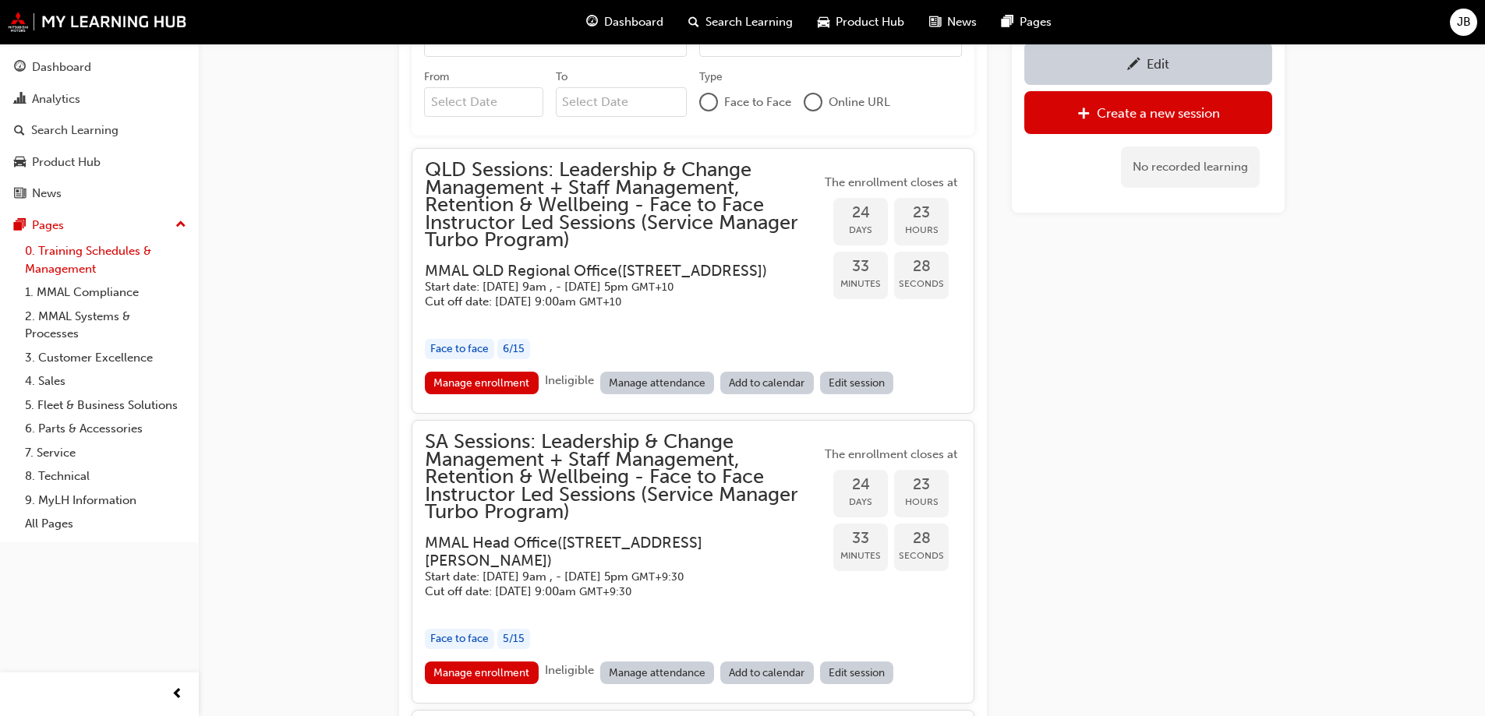
click at [77, 264] on link "0. Training Schedules & Management" at bounding box center [106, 259] width 174 height 41
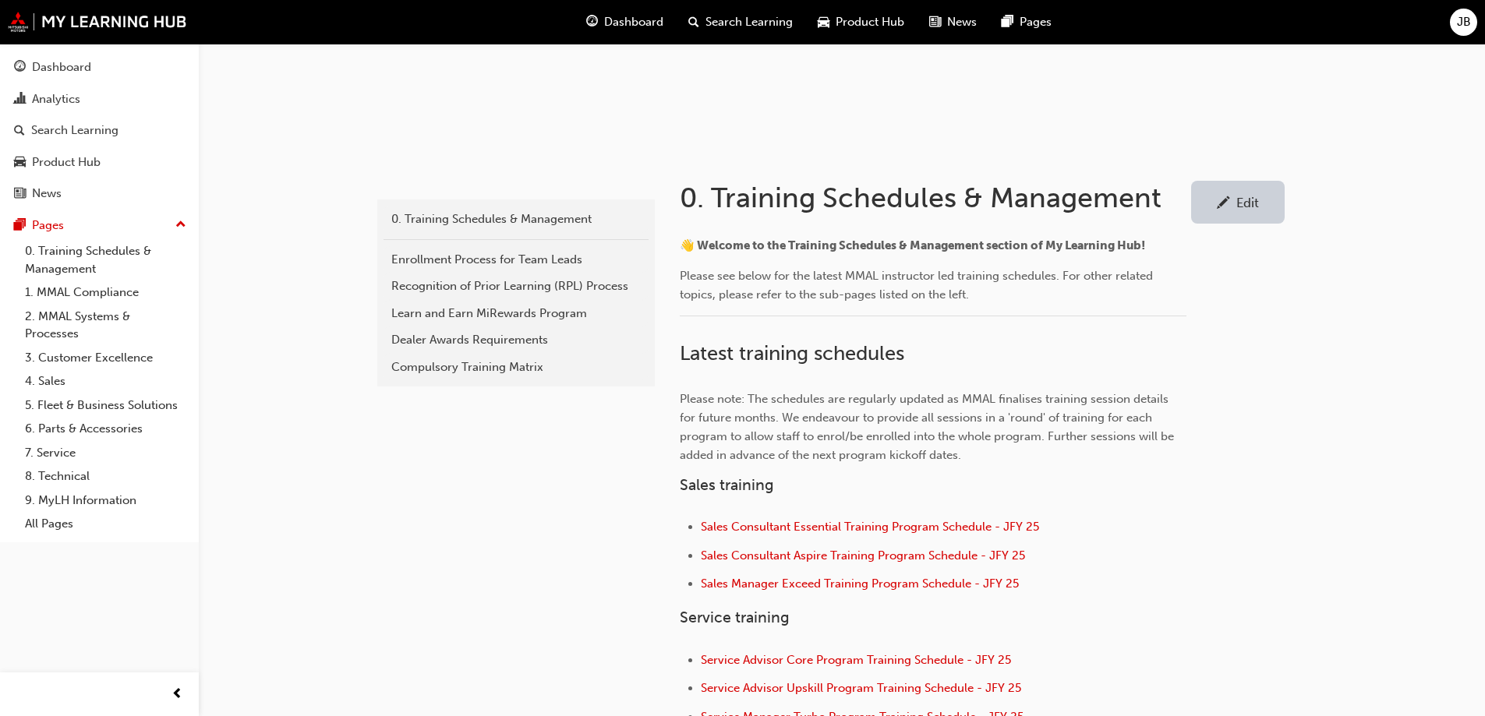
scroll to position [390, 0]
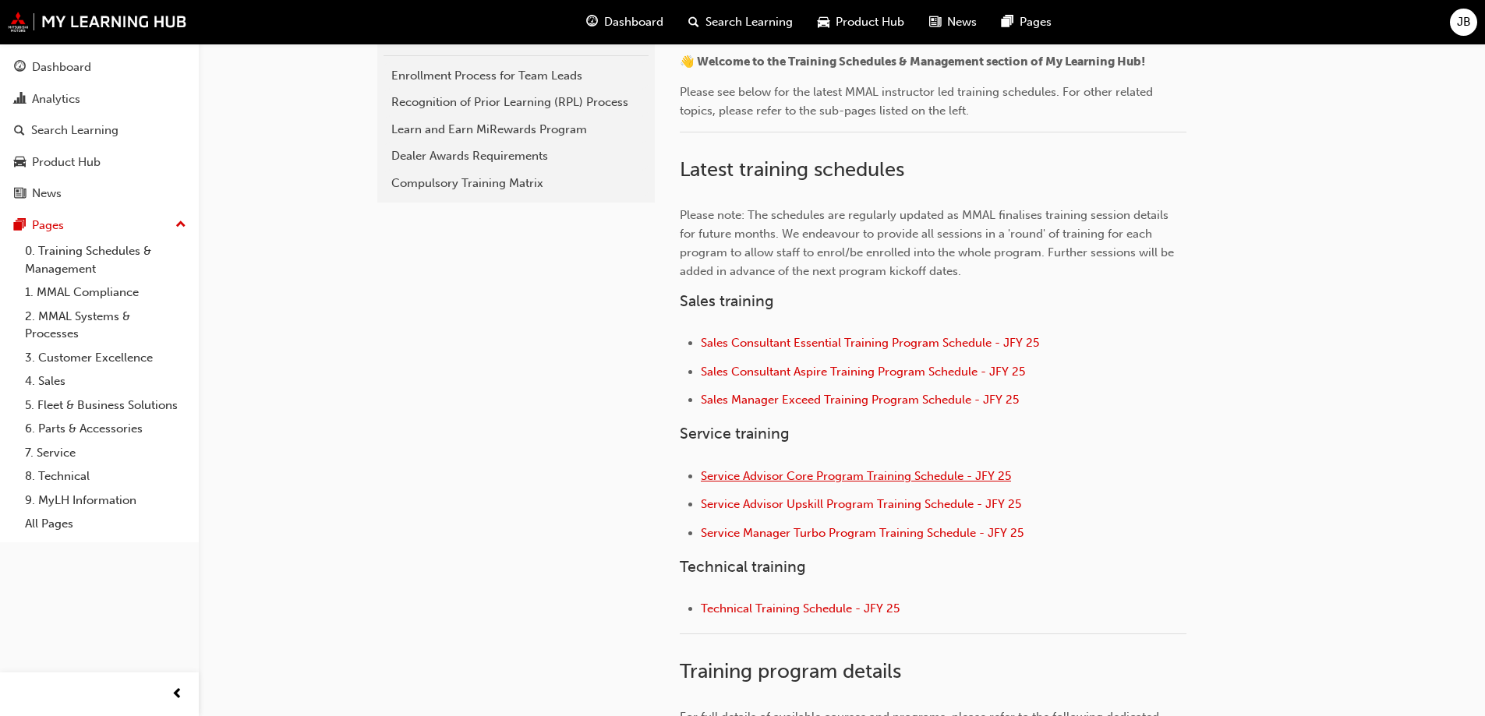
click at [782, 475] on span "Service Advisor Core Program Training Schedule - JFY 25" at bounding box center [856, 476] width 310 height 14
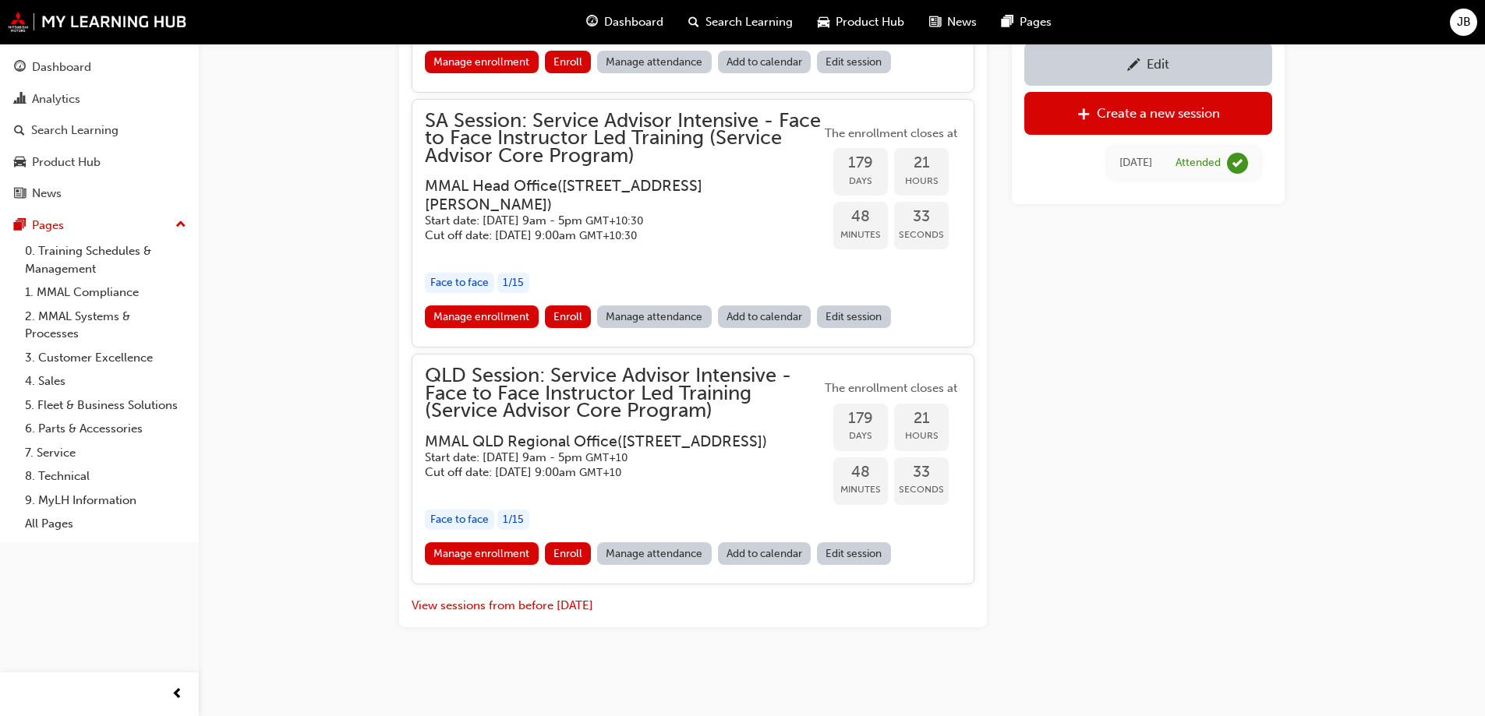
scroll to position [2743, 0]
